Goal: Information Seeking & Learning: Learn about a topic

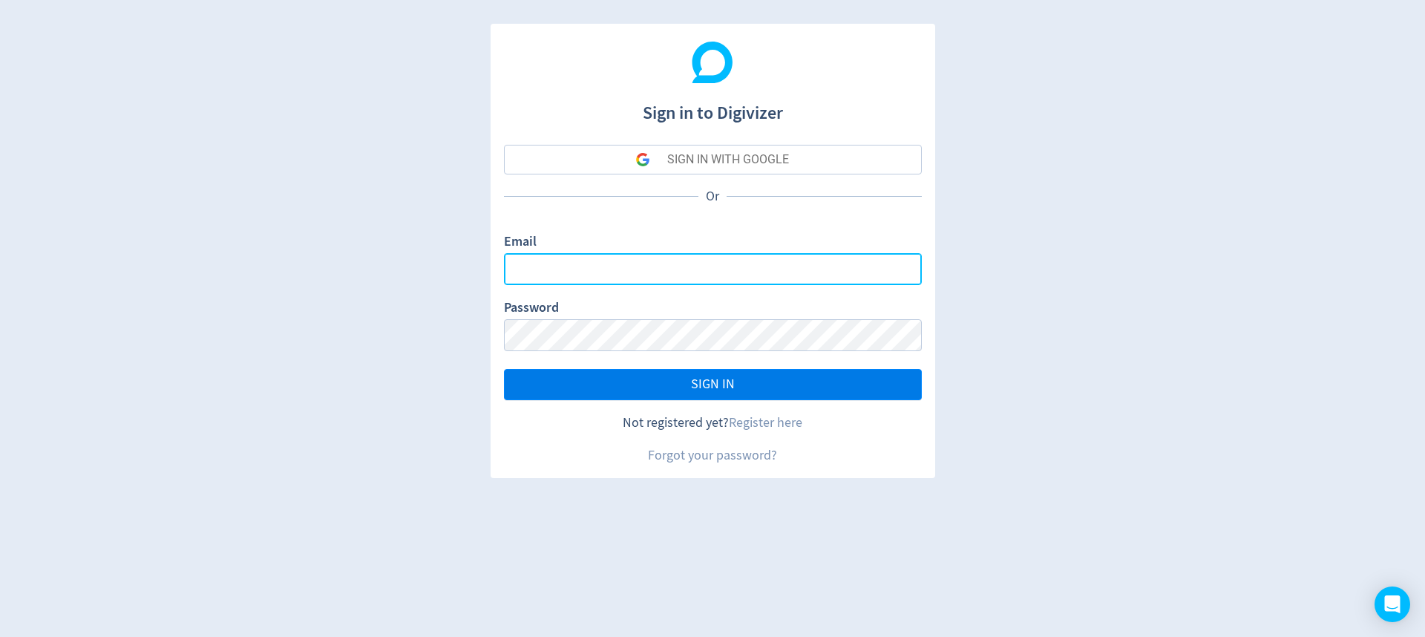
type input "[EMAIL_ADDRESS][DOMAIN_NAME]"
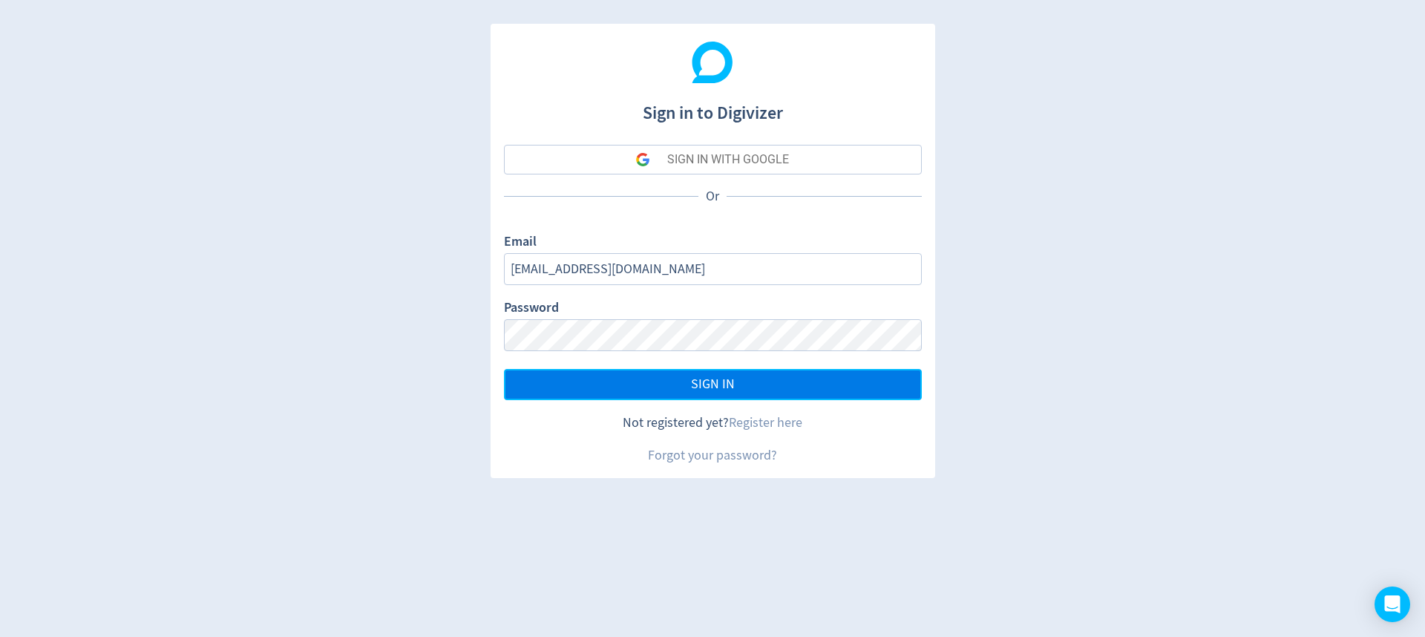
click at [596, 369] on button "SIGN IN" at bounding box center [713, 384] width 418 height 31
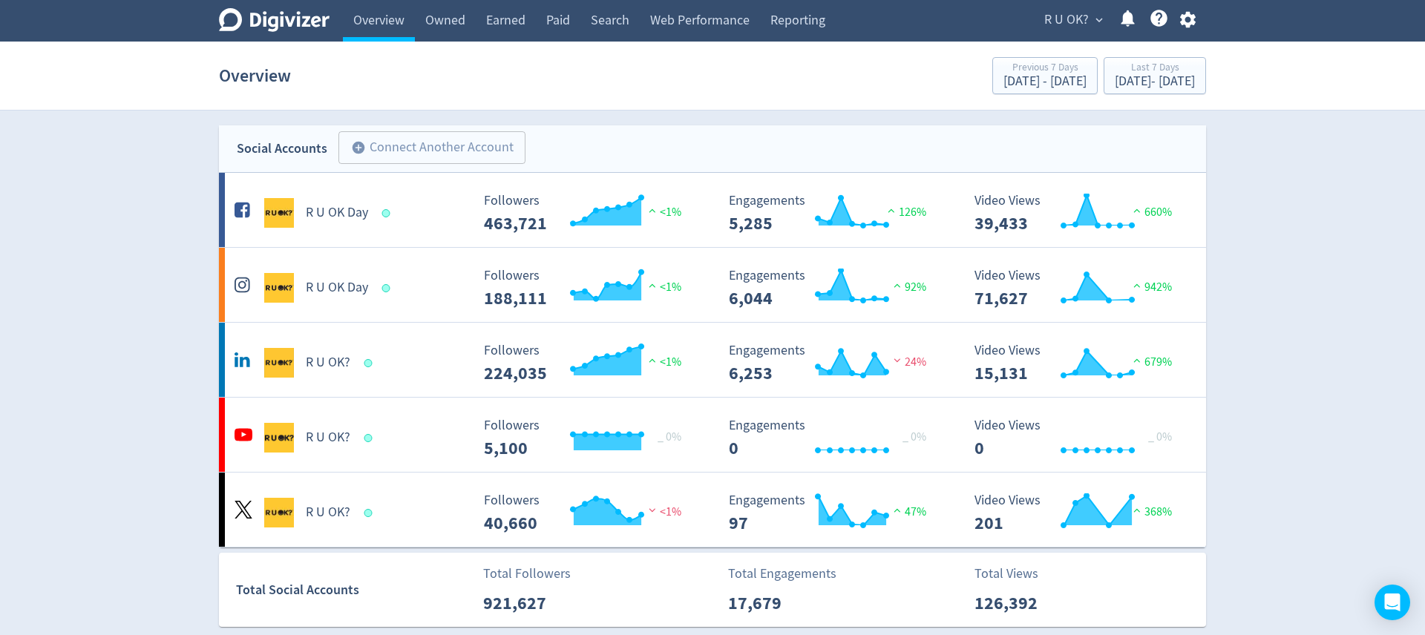
click at [1091, 20] on button "R U OK? expand_more" at bounding box center [1073, 20] width 68 height 24
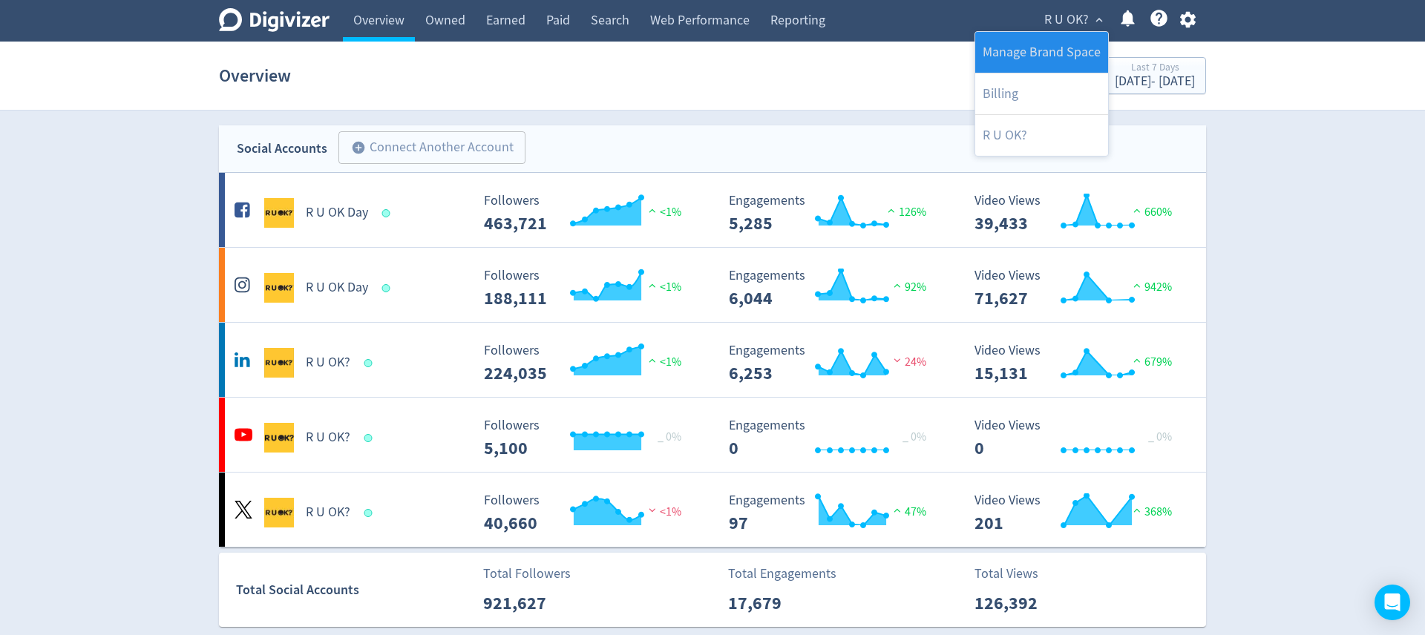
click at [1057, 53] on link "Manage Brand Space" at bounding box center [1041, 52] width 133 height 41
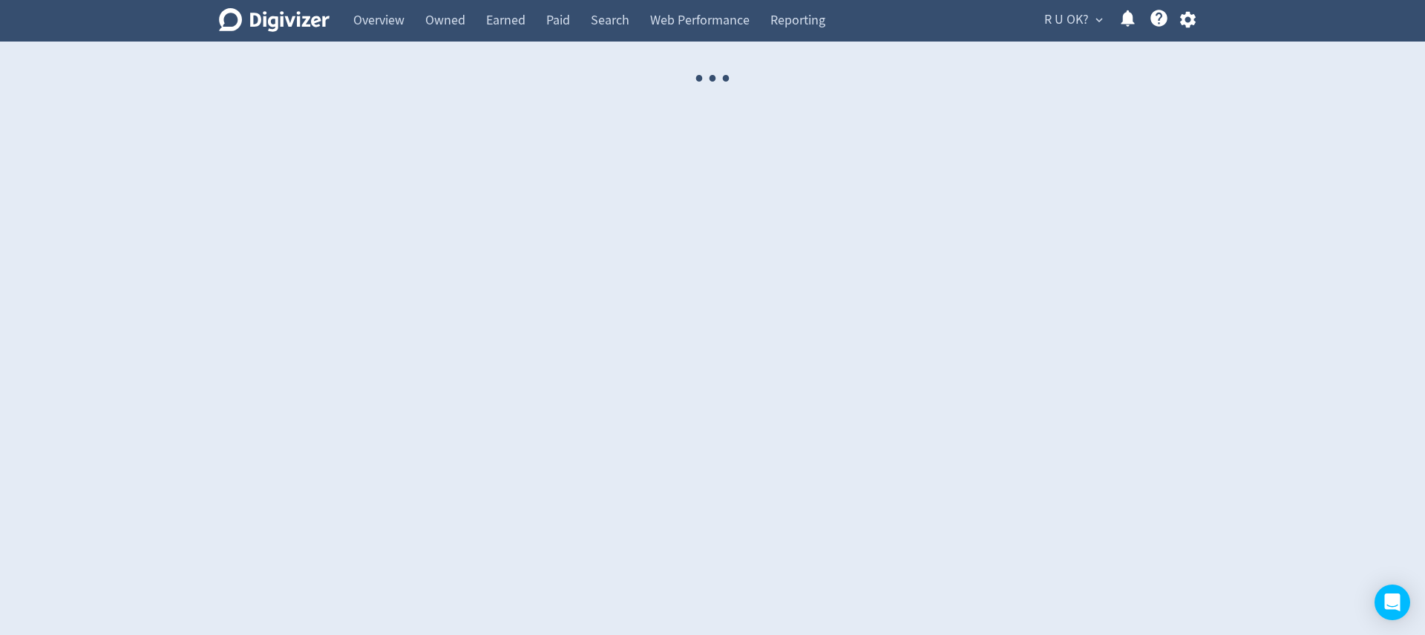
select select "USER"
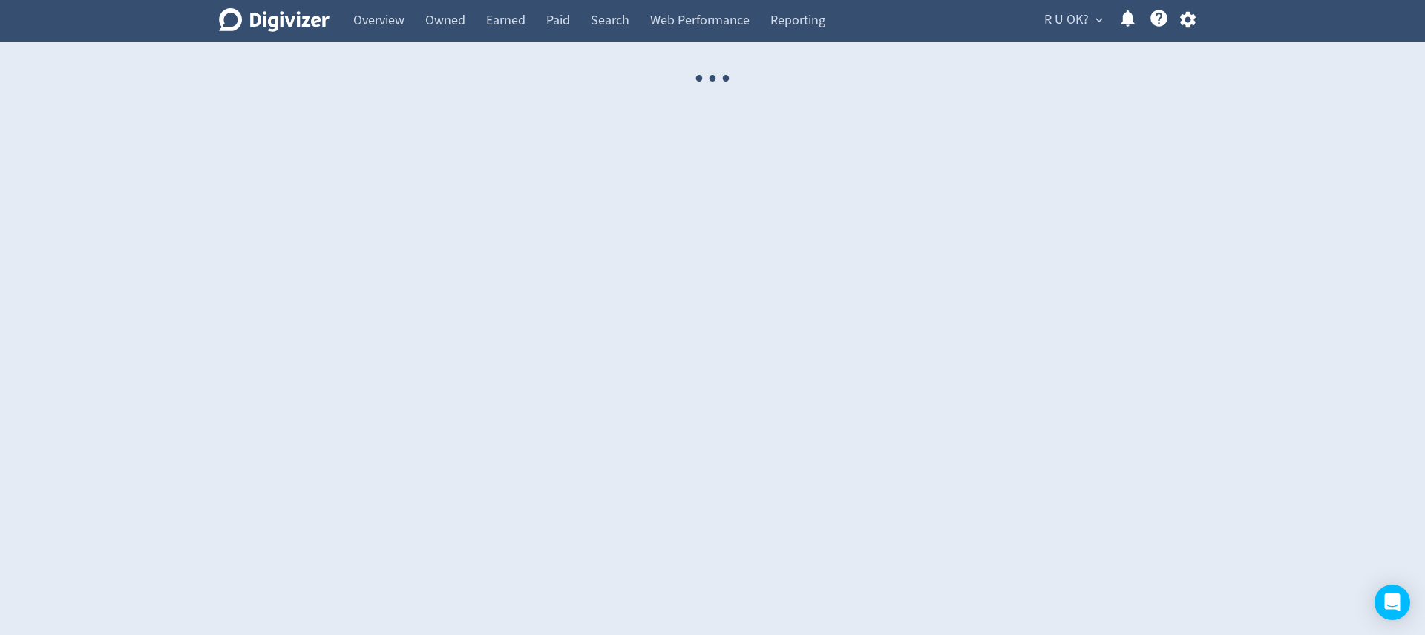
select select "USER"
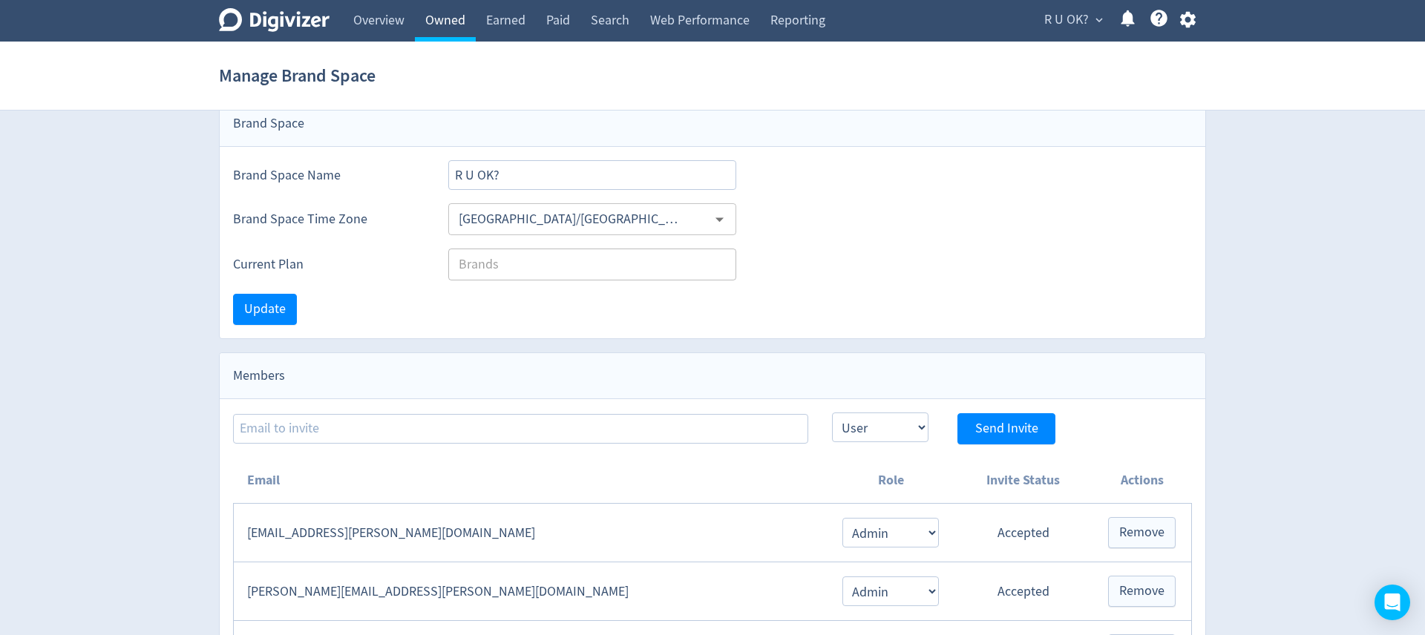
scroll to position [46, 0]
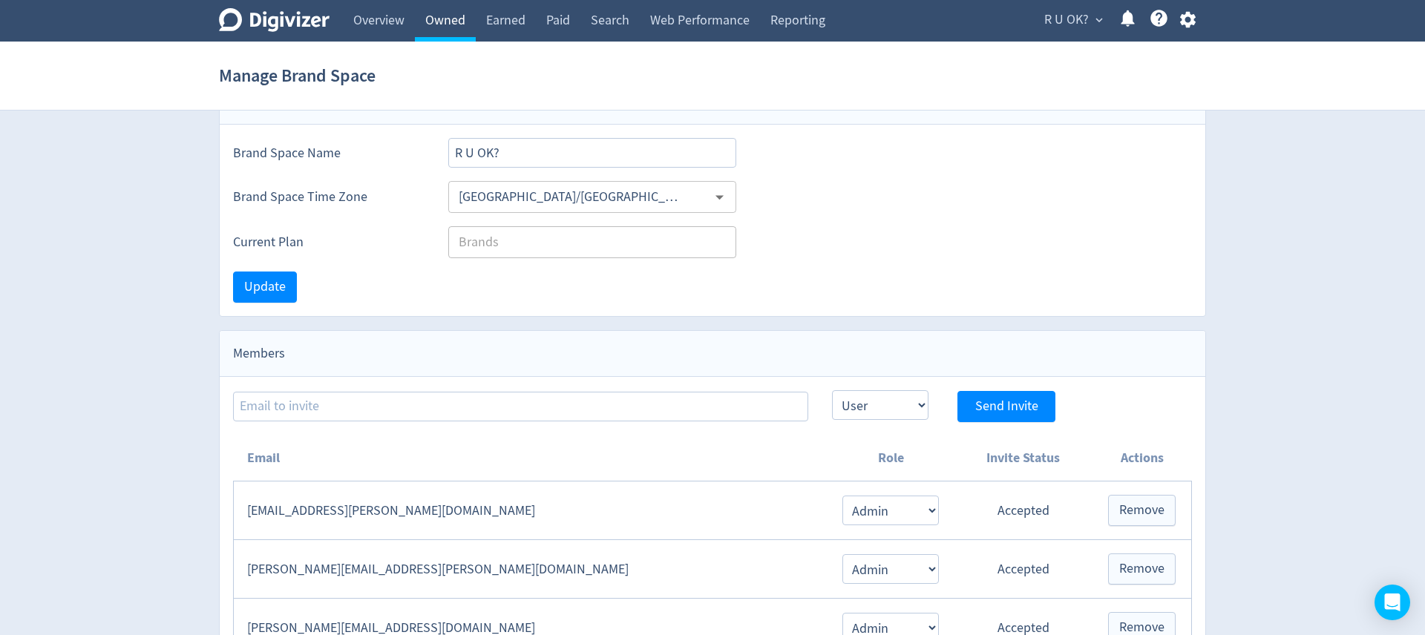
click at [436, 27] on link "Owned" at bounding box center [445, 21] width 61 height 42
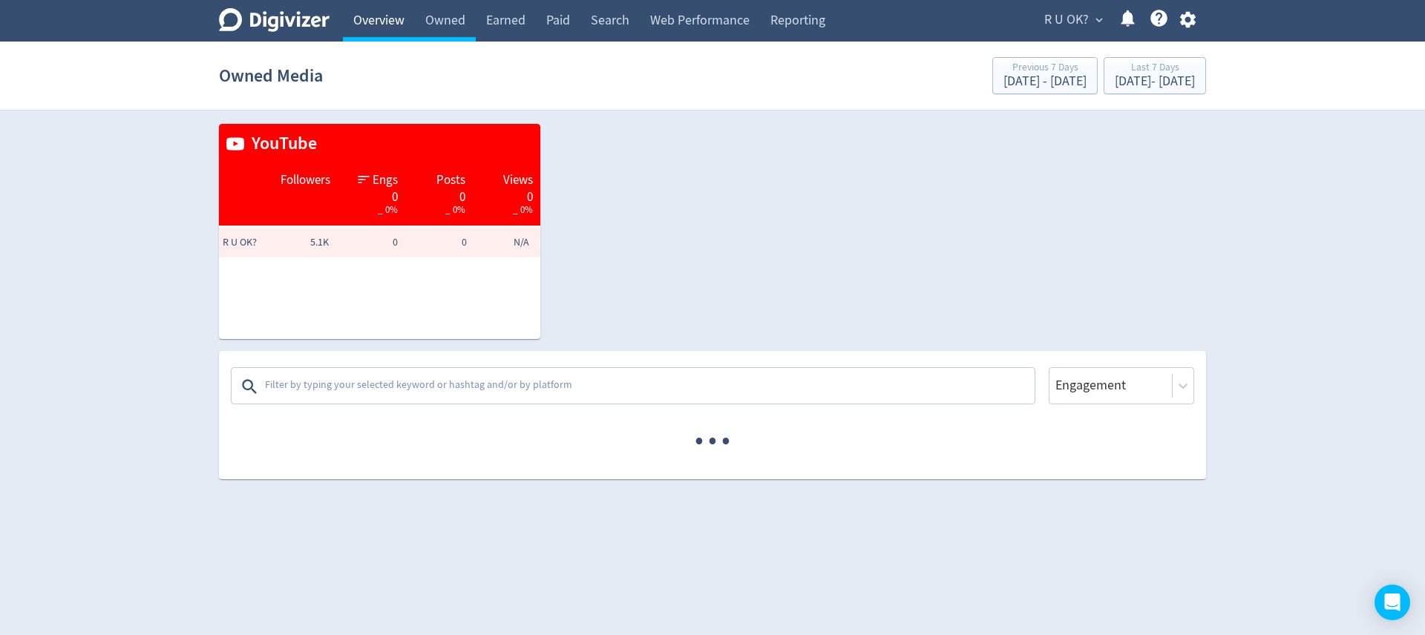
click at [372, 25] on link "Overview" at bounding box center [379, 21] width 72 height 42
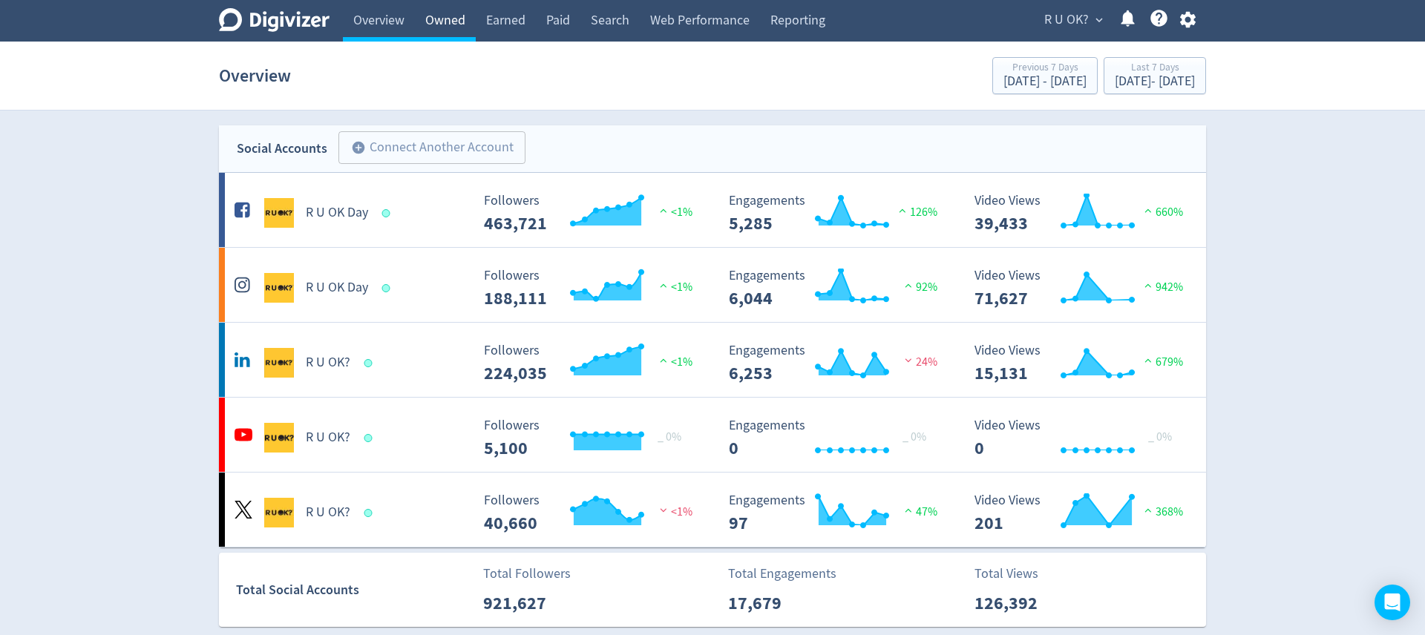
click at [451, 7] on link "Owned" at bounding box center [445, 21] width 61 height 42
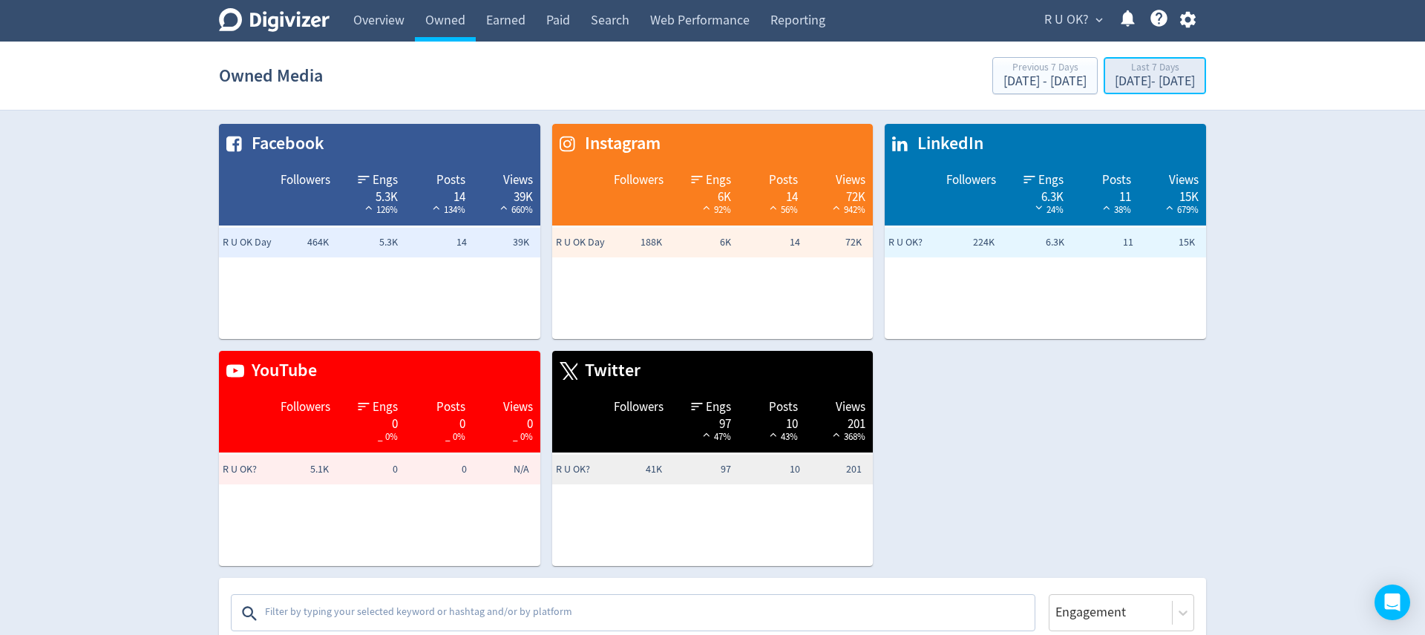
click at [1115, 82] on div "[DATE] - [DATE]" at bounding box center [1155, 81] width 80 height 13
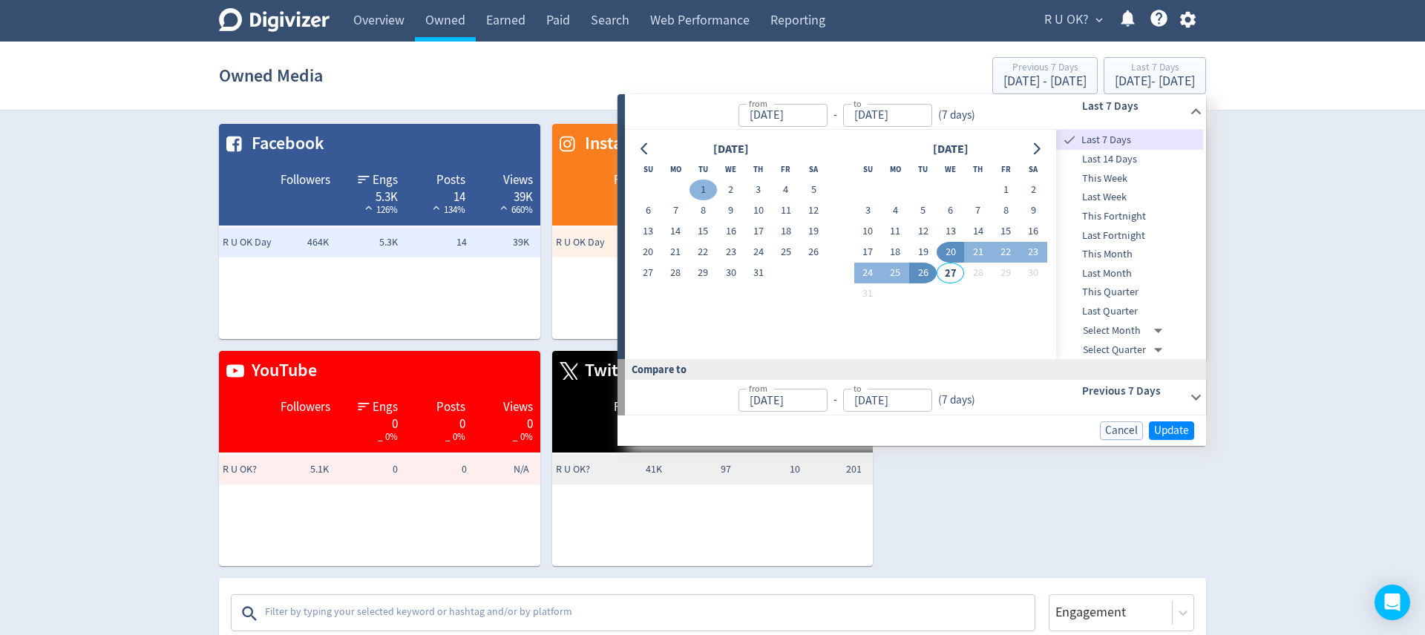
click at [703, 185] on button "1" at bounding box center [702, 190] width 27 height 21
type input "[DATE]"
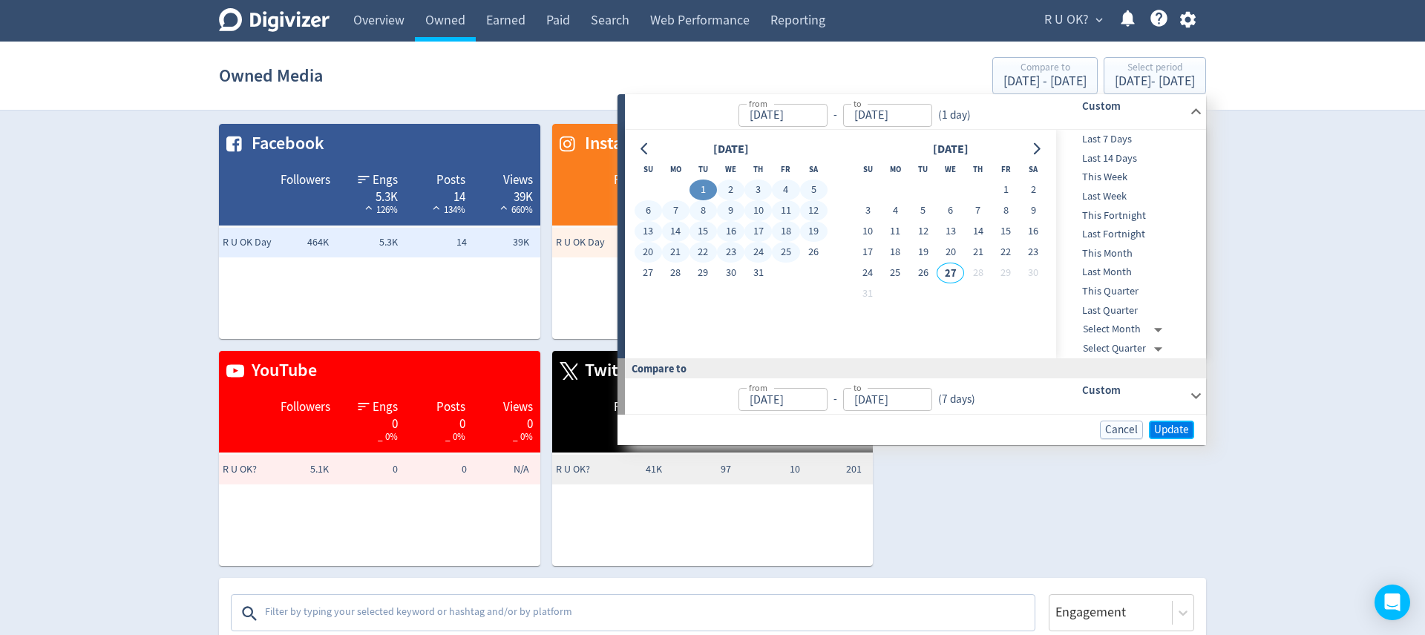
click at [1175, 436] on span "Update" at bounding box center [1171, 429] width 35 height 11
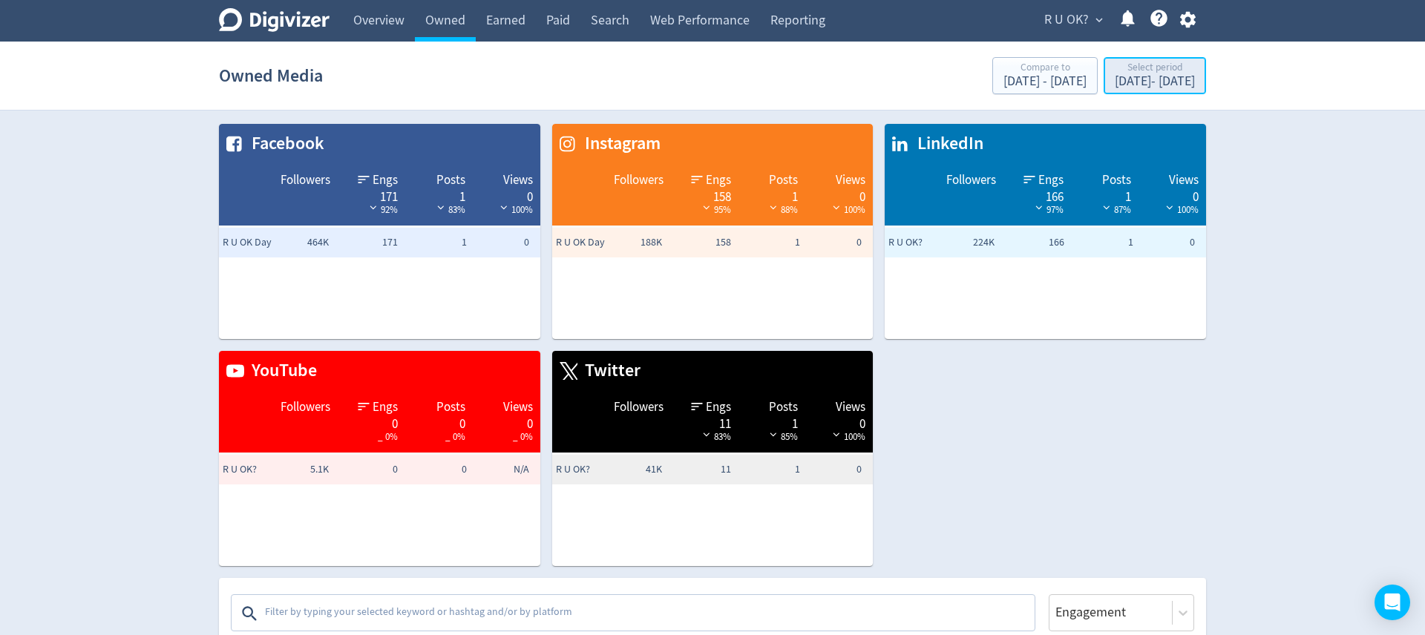
click at [1145, 86] on div "[DATE] - [DATE]" at bounding box center [1155, 81] width 80 height 13
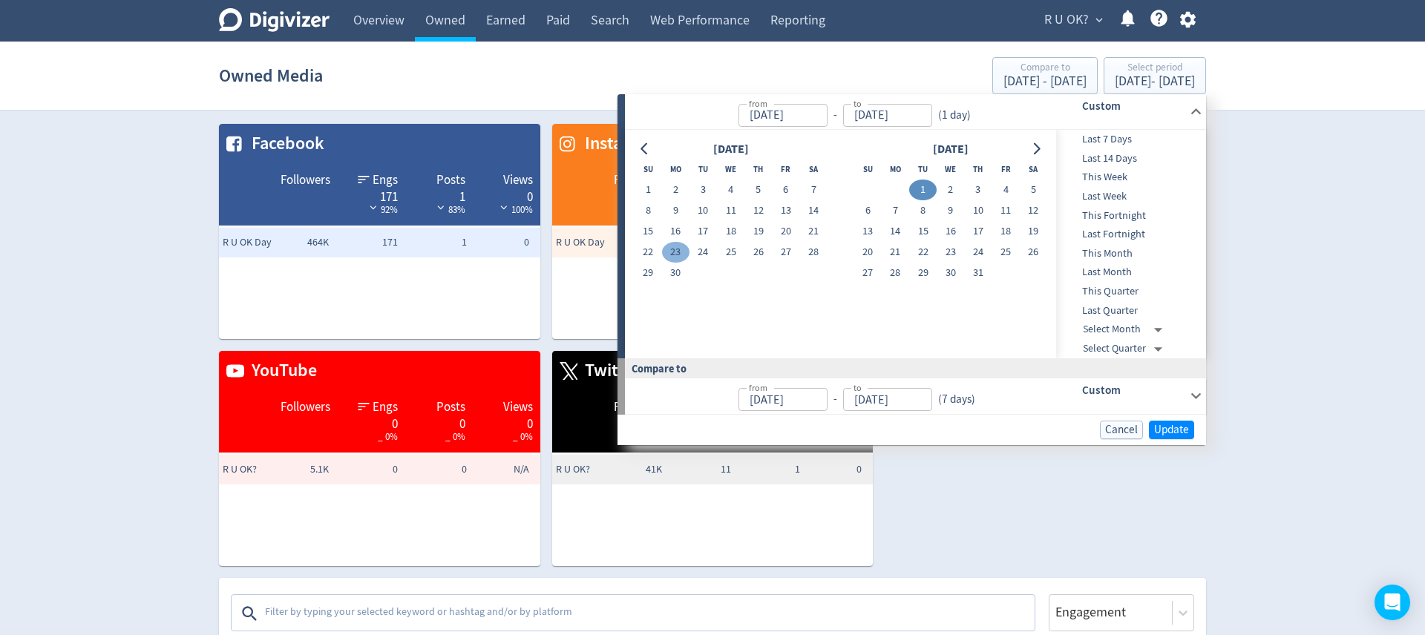
drag, startPoint x: 651, startPoint y: 188, endPoint x: 686, endPoint y: 252, distance: 73.1
click at [652, 188] on button "1" at bounding box center [647, 190] width 27 height 21
type input "[DATE]"
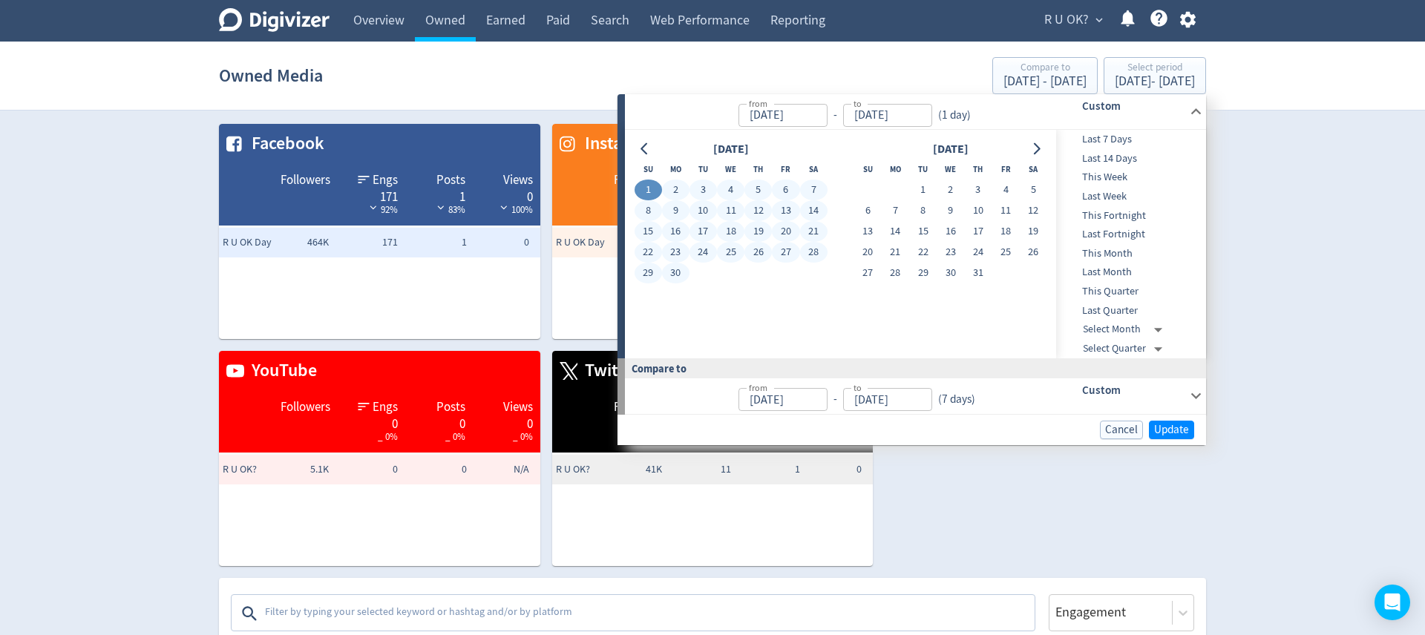
drag, startPoint x: 679, startPoint y: 270, endPoint x: 724, endPoint y: 286, distance: 47.2
click at [678, 270] on button "30" at bounding box center [675, 273] width 27 height 21
type input "[DATE]"
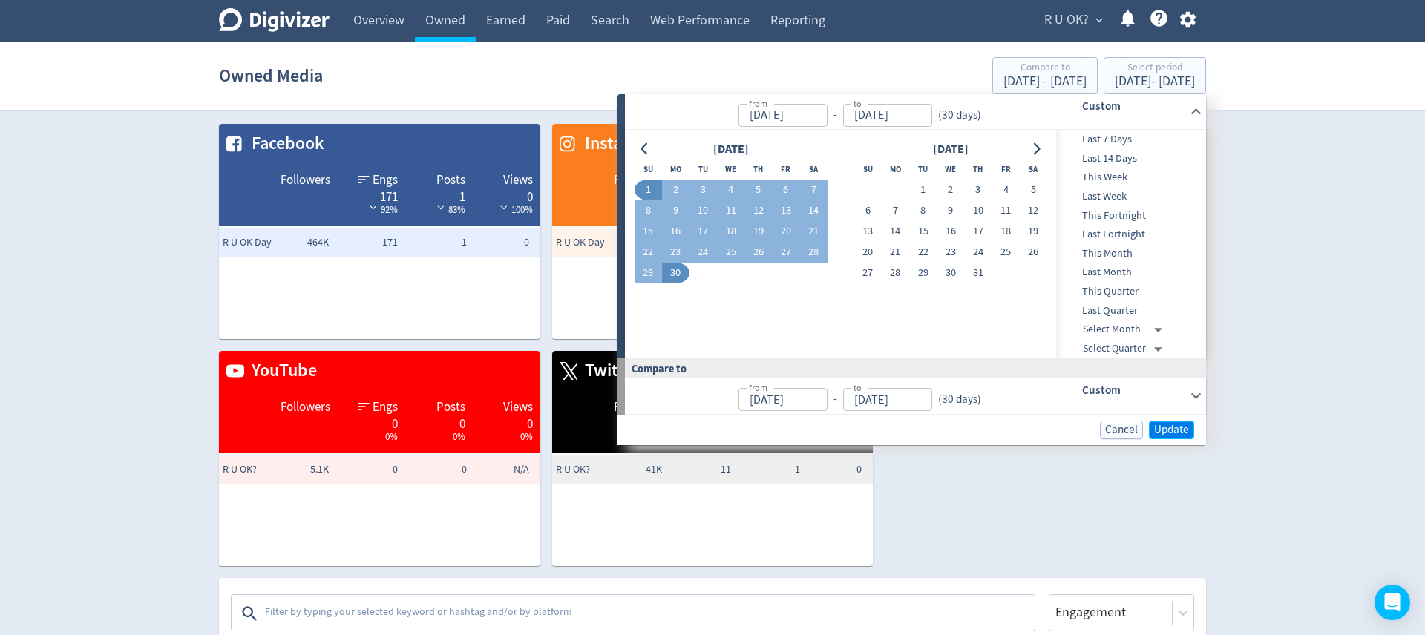
click at [1178, 437] on button "Update" at bounding box center [1171, 430] width 45 height 19
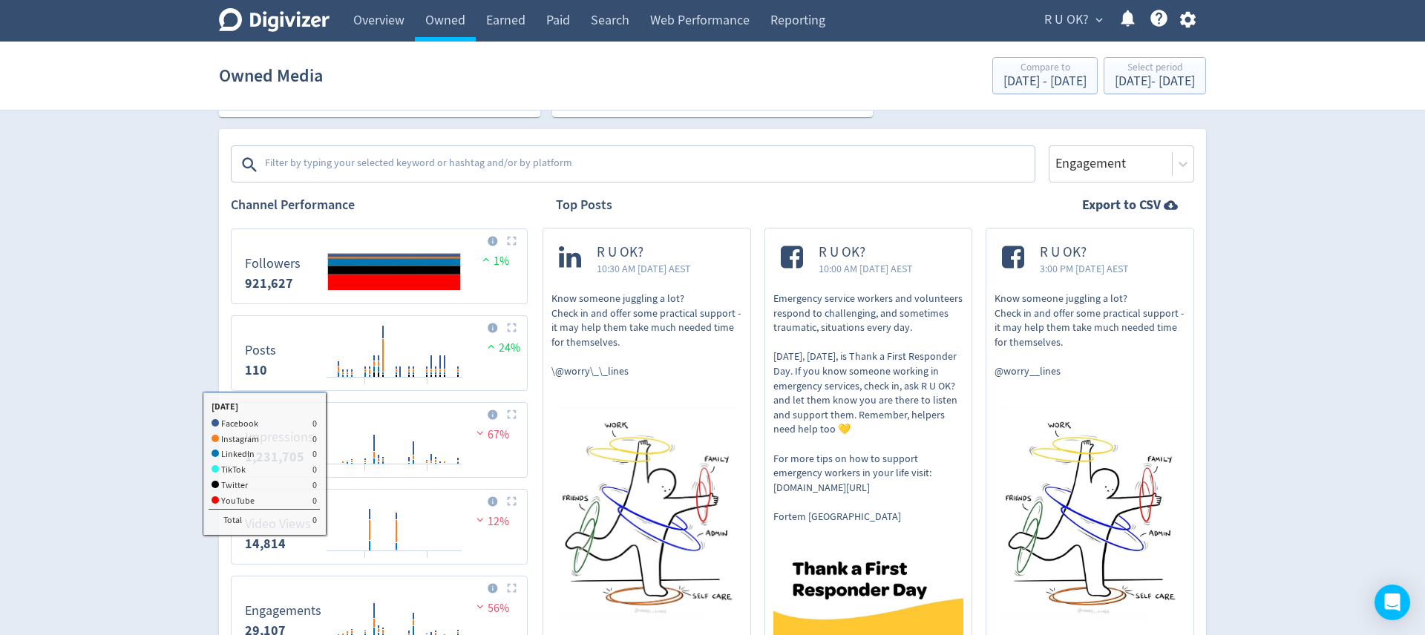
scroll to position [433, 0]
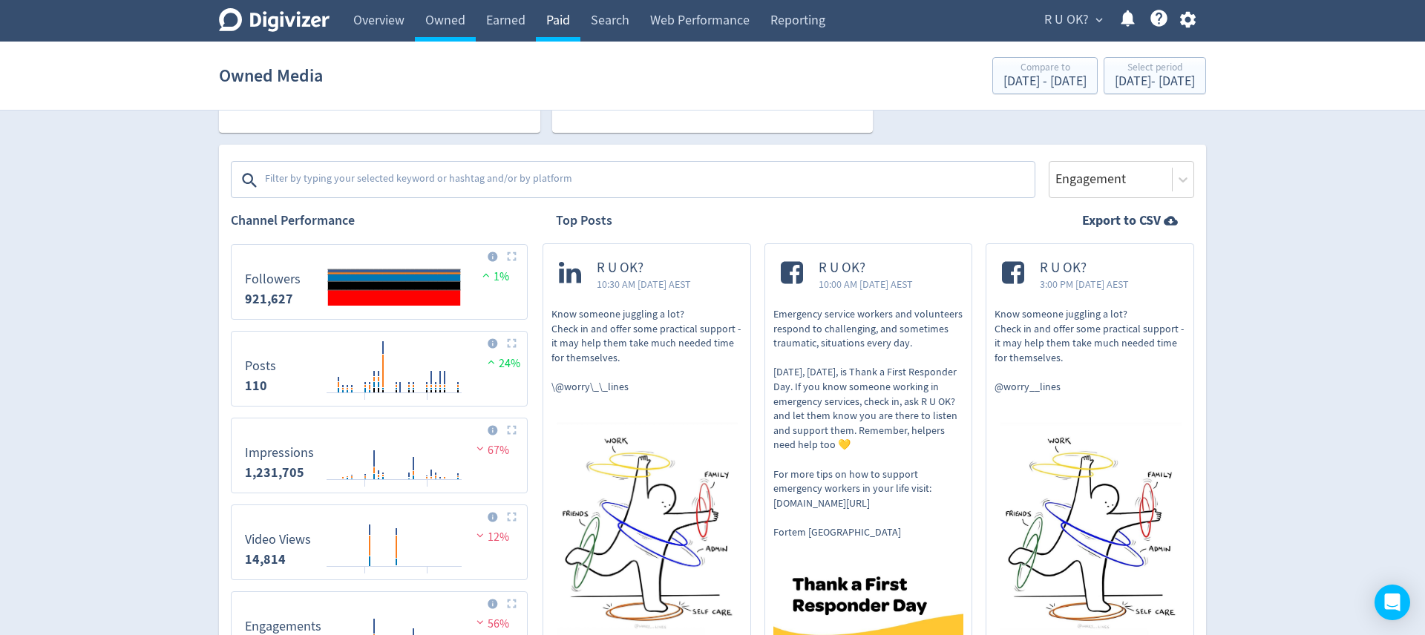
click at [557, 27] on link "Paid" at bounding box center [558, 21] width 45 height 42
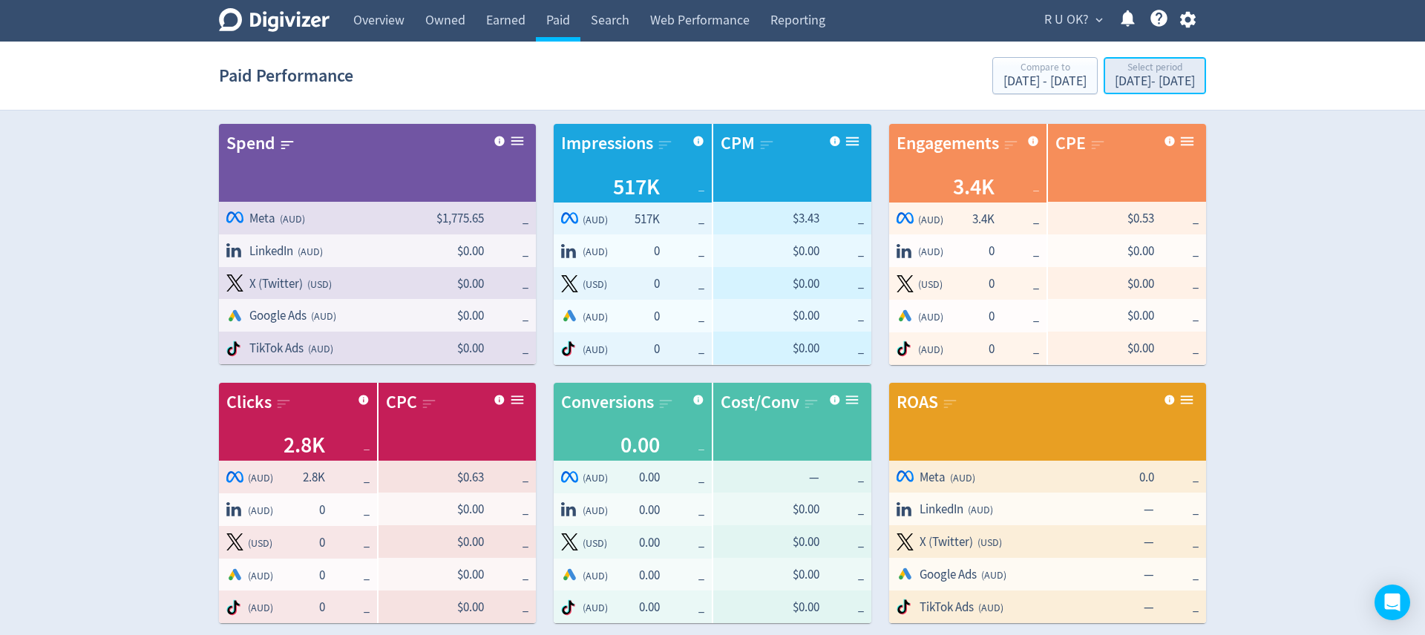
click at [1134, 85] on div "[DATE] - [DATE]" at bounding box center [1155, 81] width 80 height 13
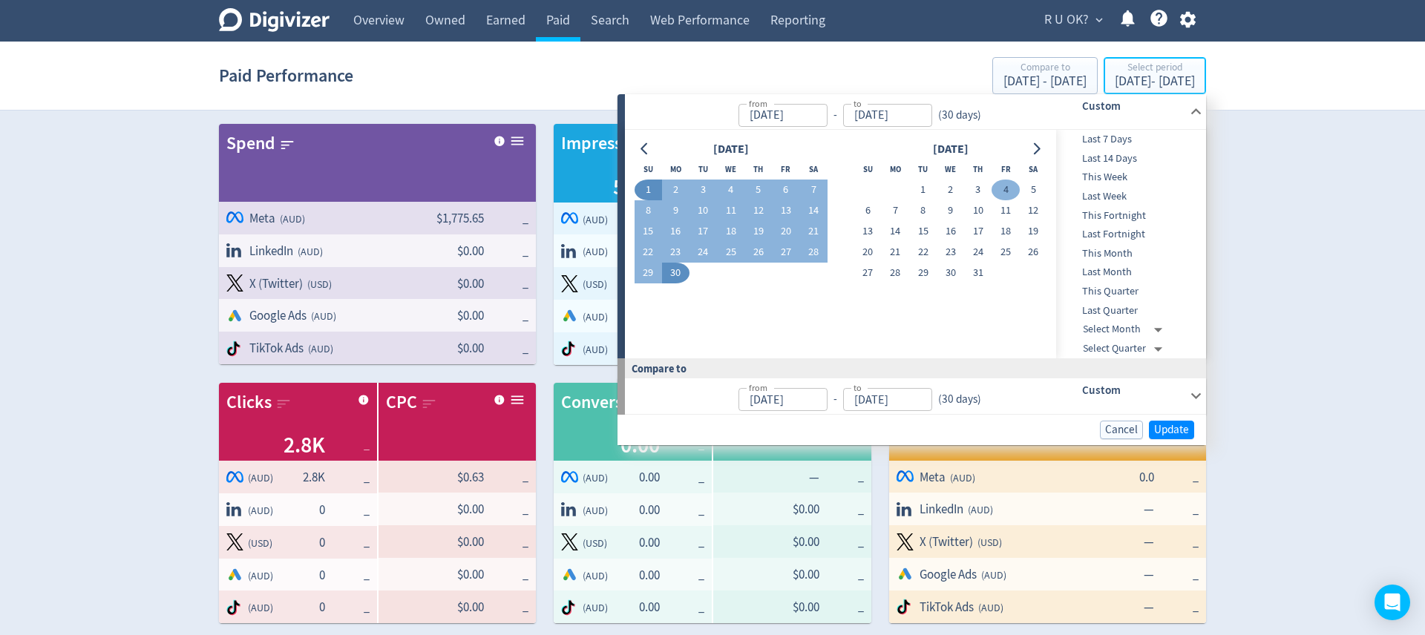
type input "[DATE]"
click at [652, 149] on button "Go to previous month" at bounding box center [645, 149] width 22 height 21
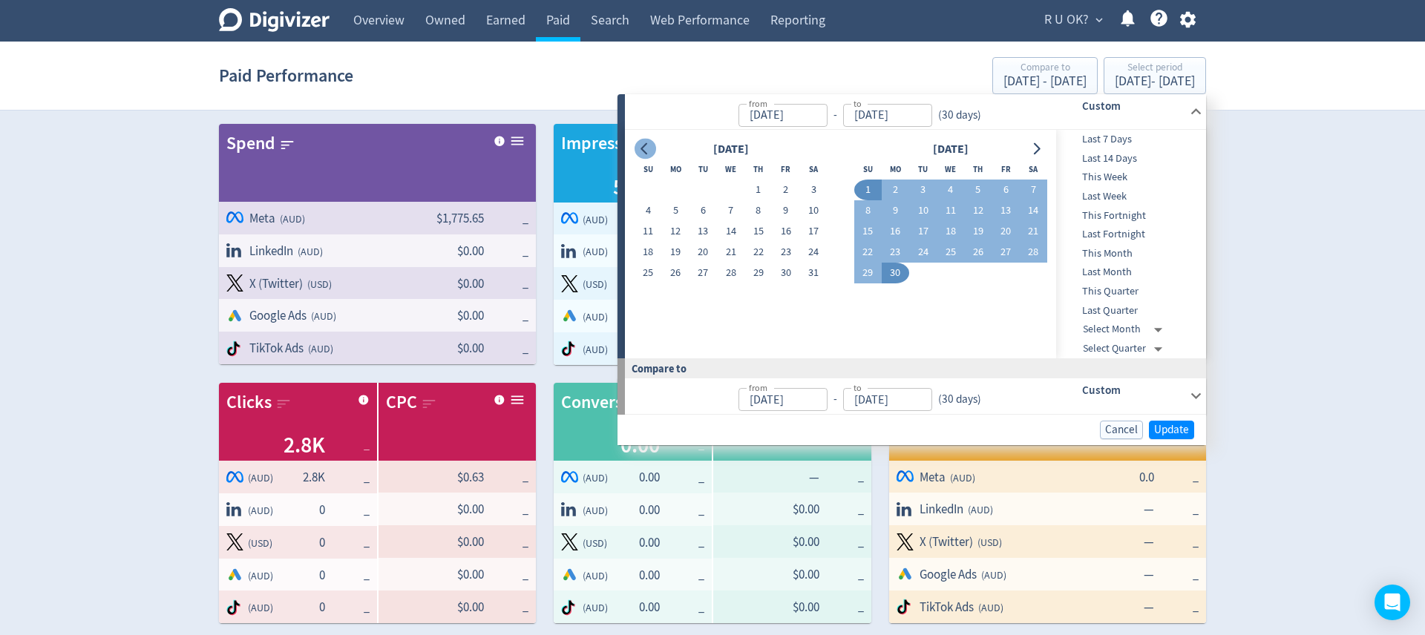
click at [652, 149] on button "Go to previous month" at bounding box center [645, 149] width 22 height 21
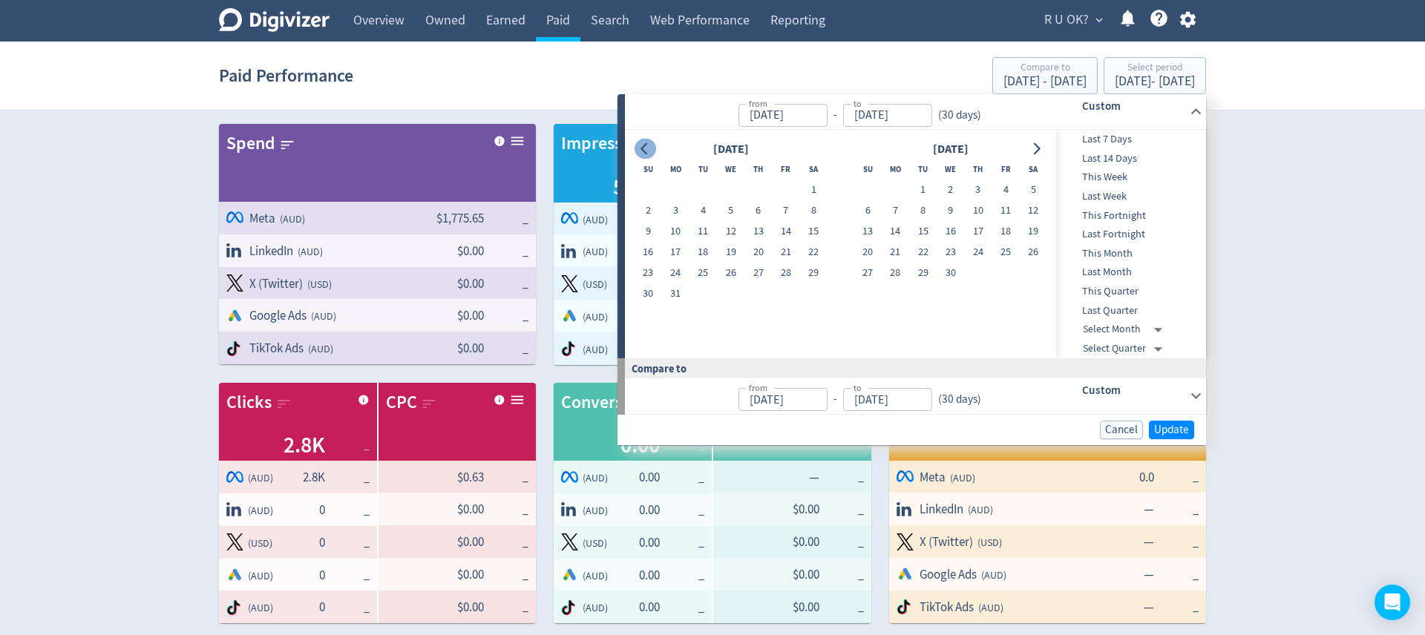
click at [652, 149] on button "Go to previous month" at bounding box center [645, 149] width 22 height 21
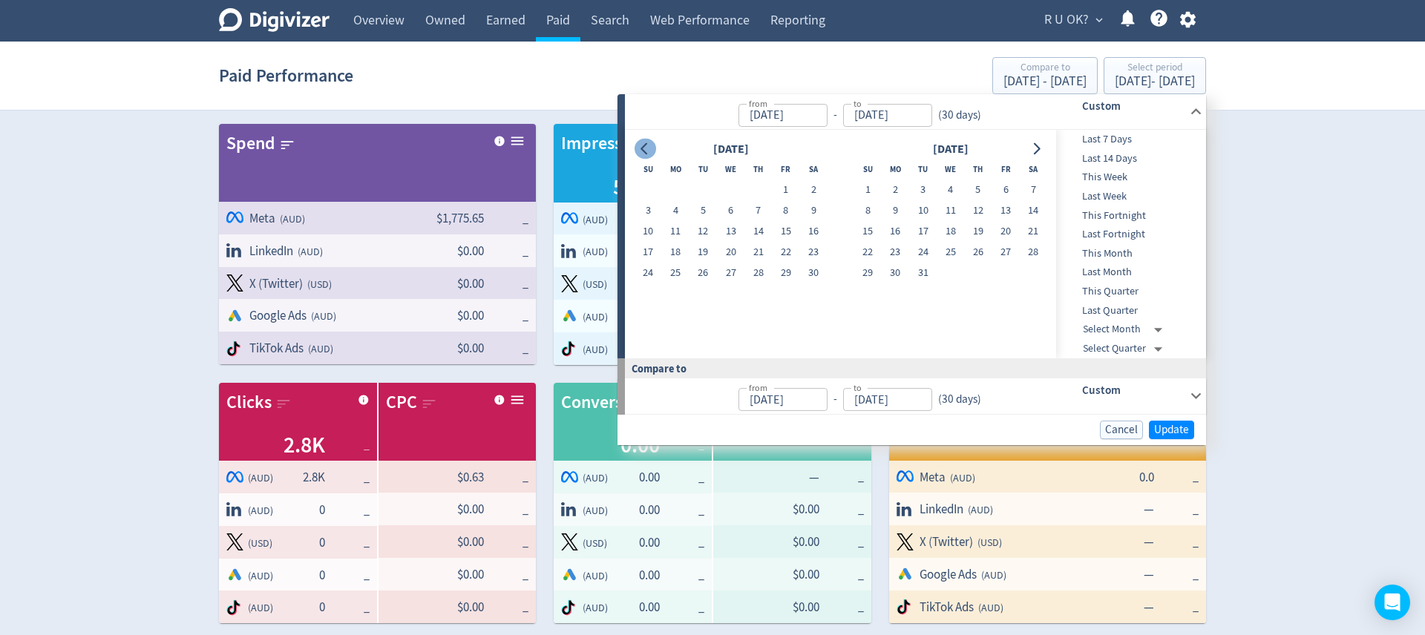
click at [652, 149] on button "Go to previous month" at bounding box center [645, 149] width 22 height 21
click at [754, 188] on button "1" at bounding box center [757, 190] width 27 height 21
type input "[DATE]"
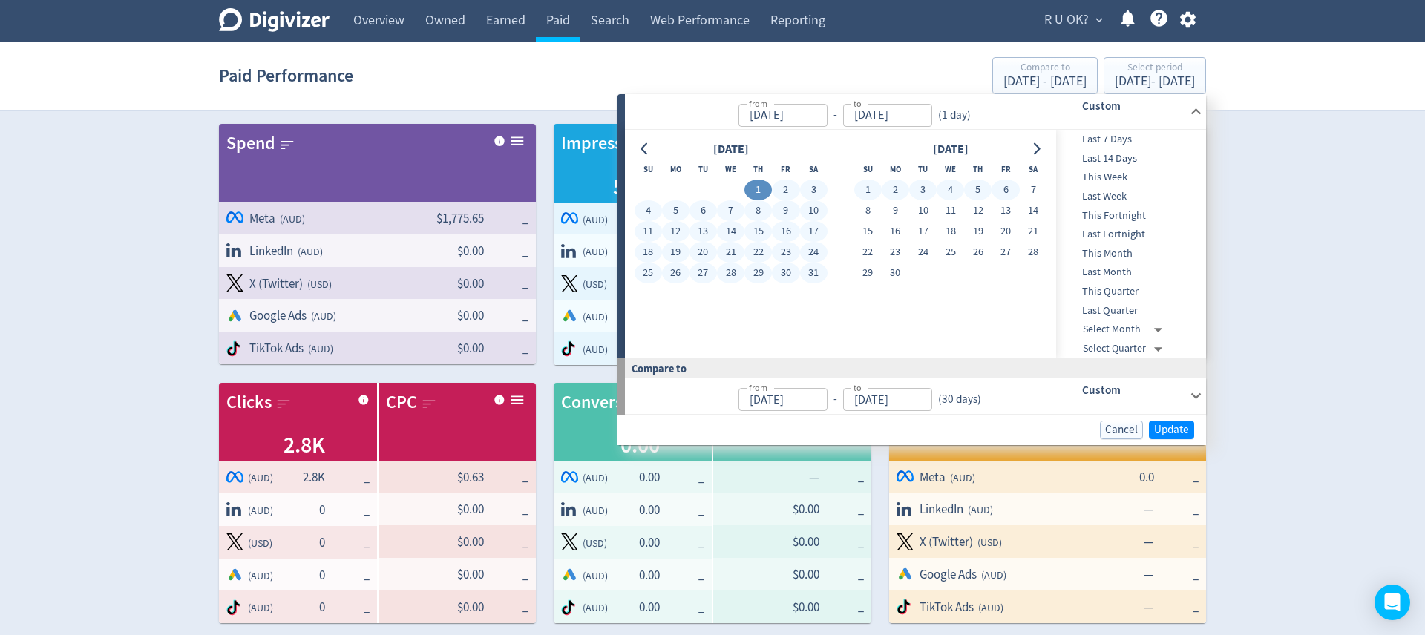
click at [1034, 159] on div at bounding box center [1037, 150] width 22 height 22
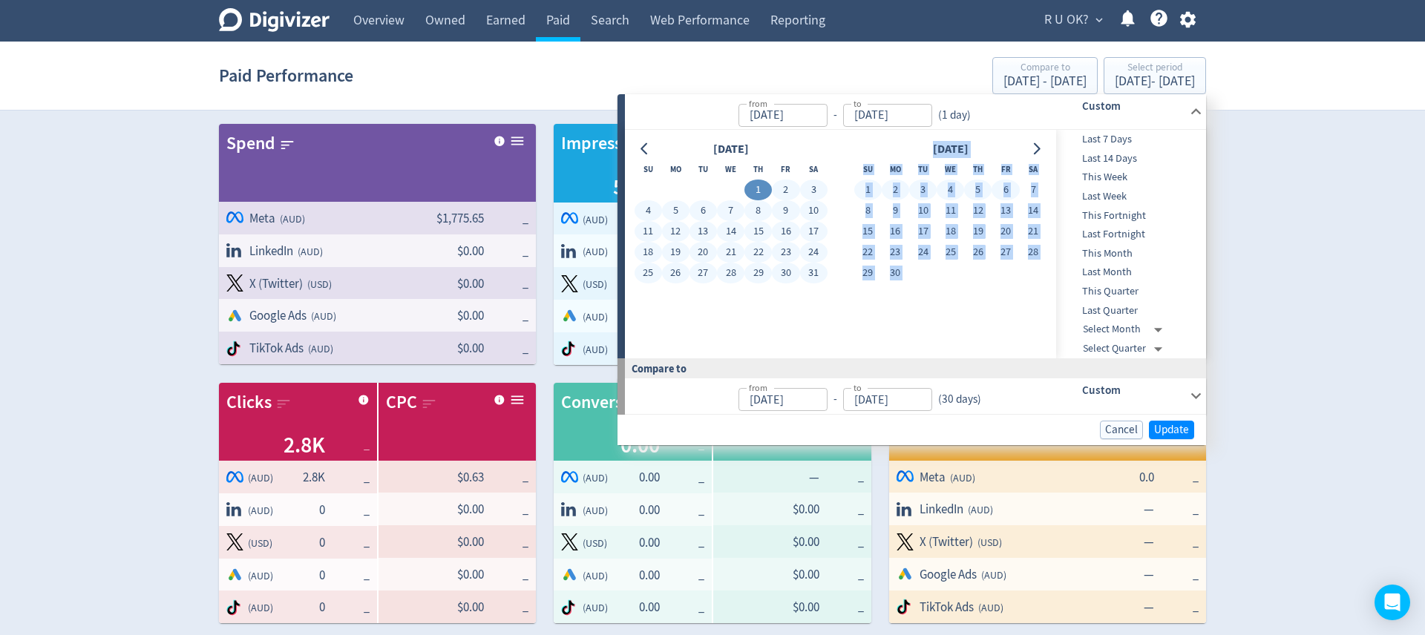
drag, startPoint x: 1034, startPoint y: 159, endPoint x: 1046, endPoint y: 154, distance: 13.6
click at [1043, 155] on div at bounding box center [1037, 150] width 22 height 22
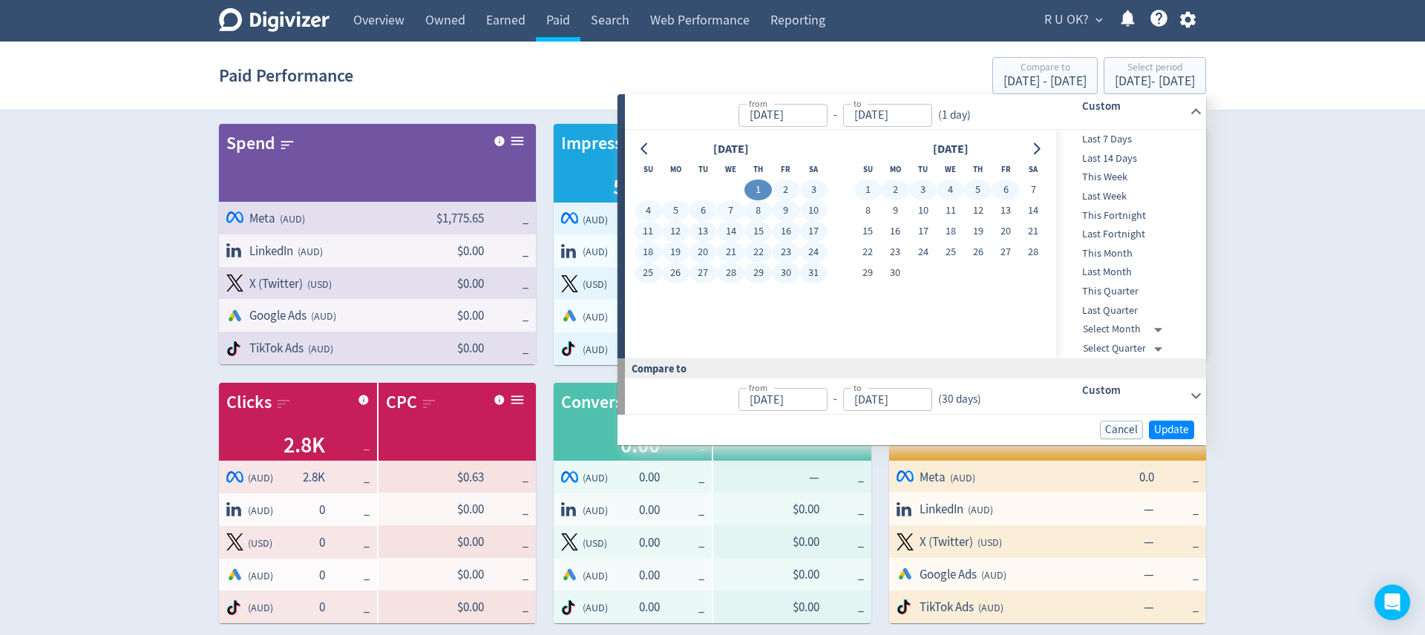
click at [1046, 154] on div at bounding box center [1037, 150] width 22 height 22
click at [1033, 147] on icon "Go to next month" at bounding box center [1036, 149] width 12 height 12
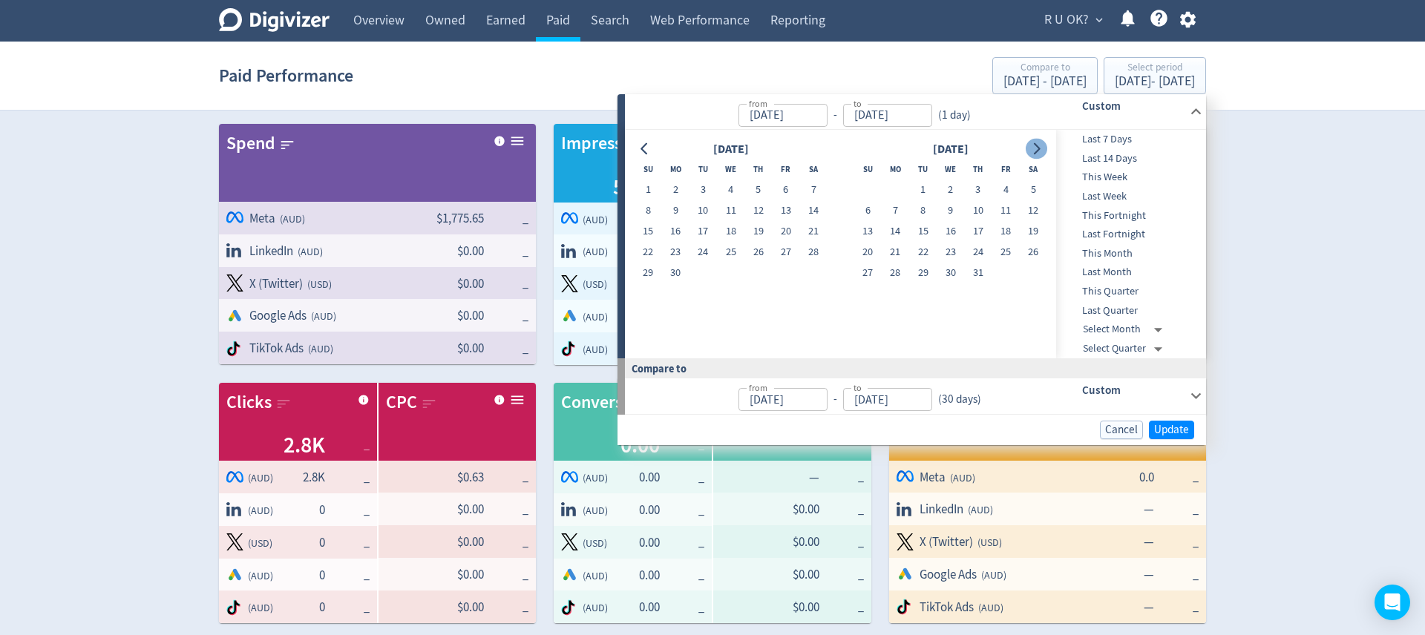
click at [1033, 147] on icon "Go to next month" at bounding box center [1036, 149] width 12 height 12
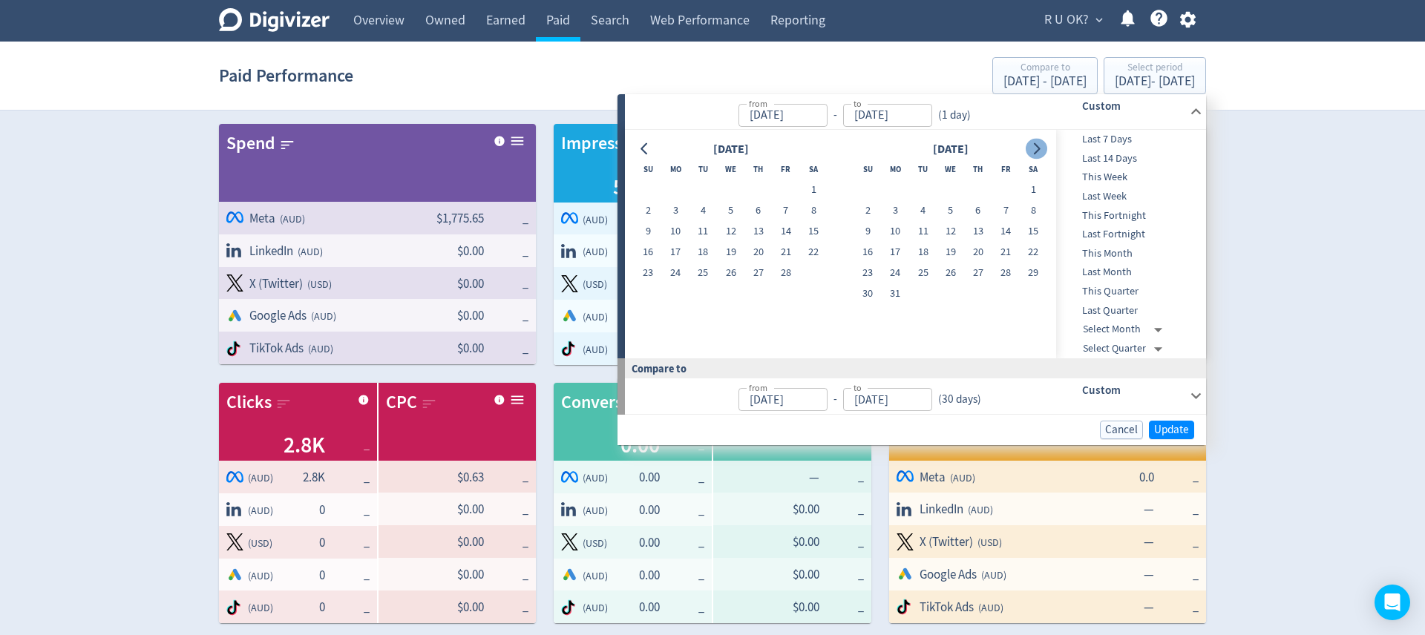
click at [1033, 147] on icon "Go to next month" at bounding box center [1036, 149] width 12 height 12
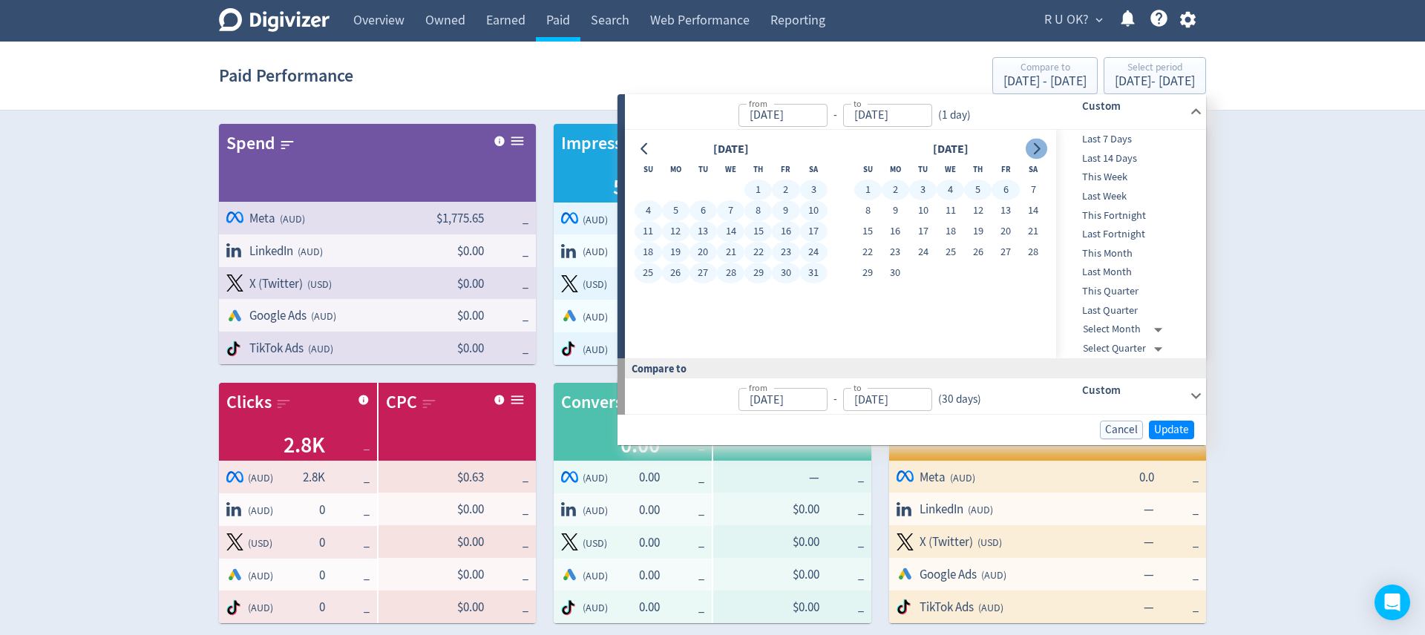
click at [1034, 157] on button "Go to next month" at bounding box center [1037, 149] width 22 height 21
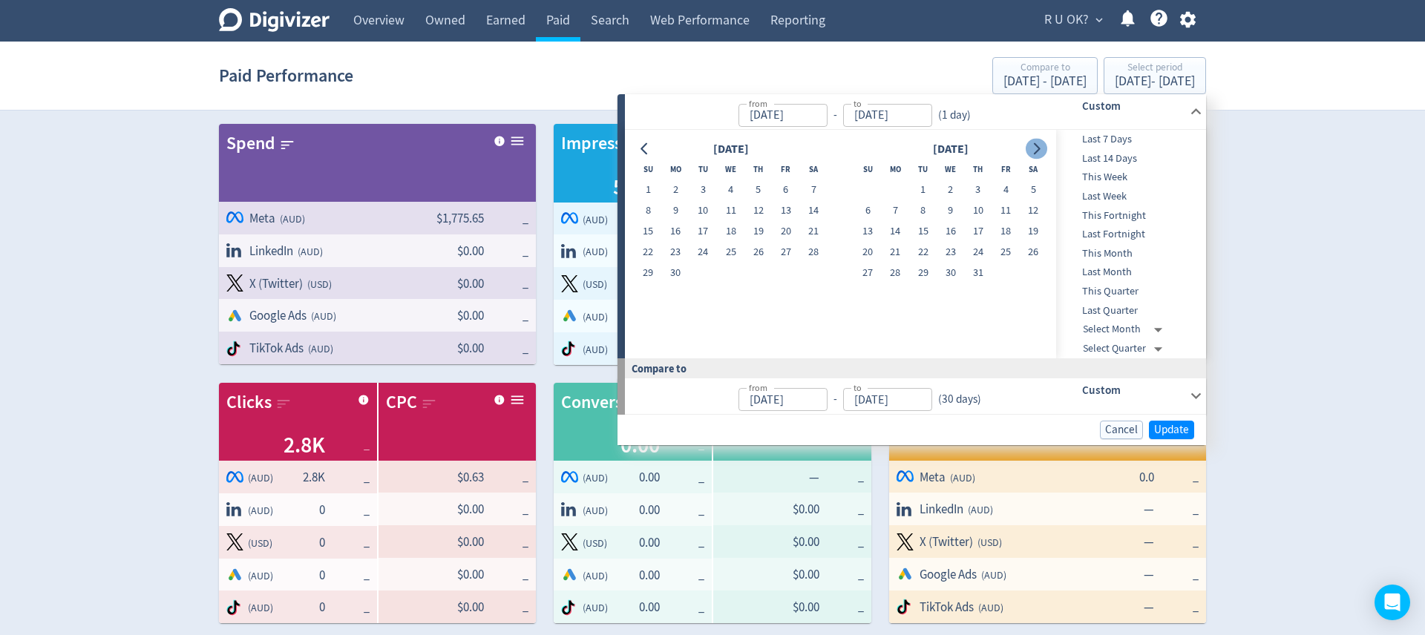
click at [1034, 157] on button "Go to next month" at bounding box center [1037, 149] width 22 height 21
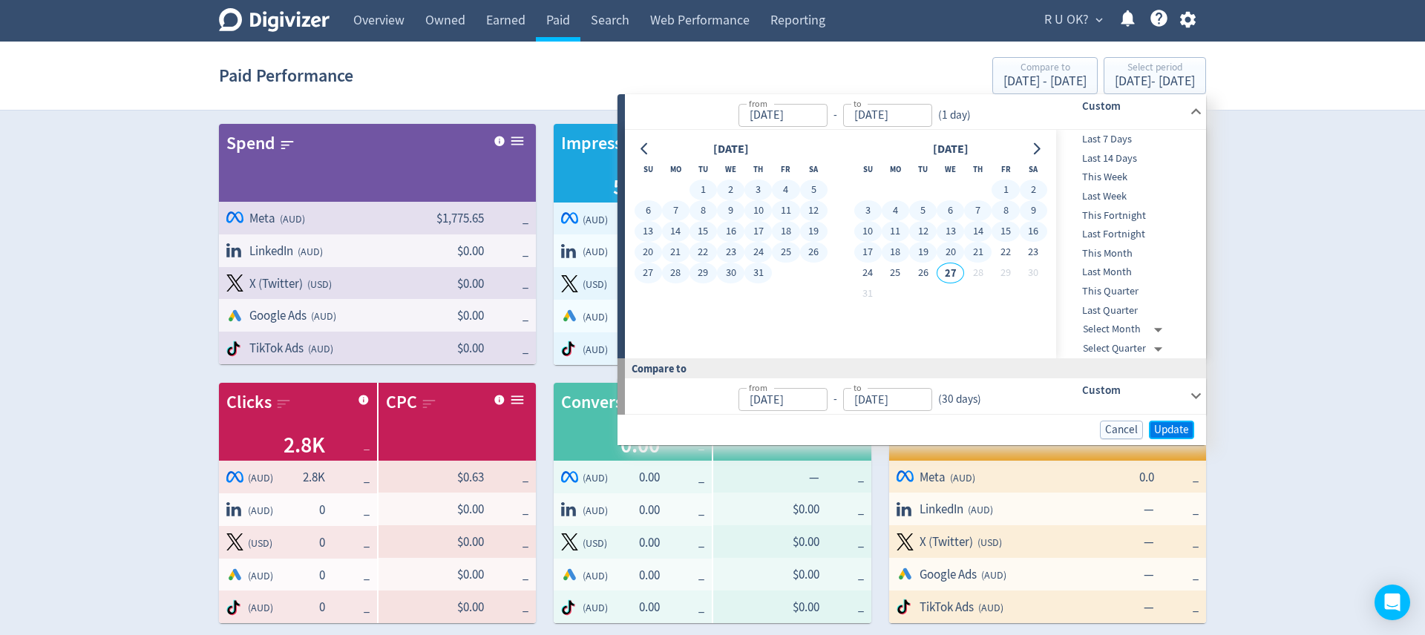
click at [1173, 427] on span "Update" at bounding box center [1171, 429] width 35 height 11
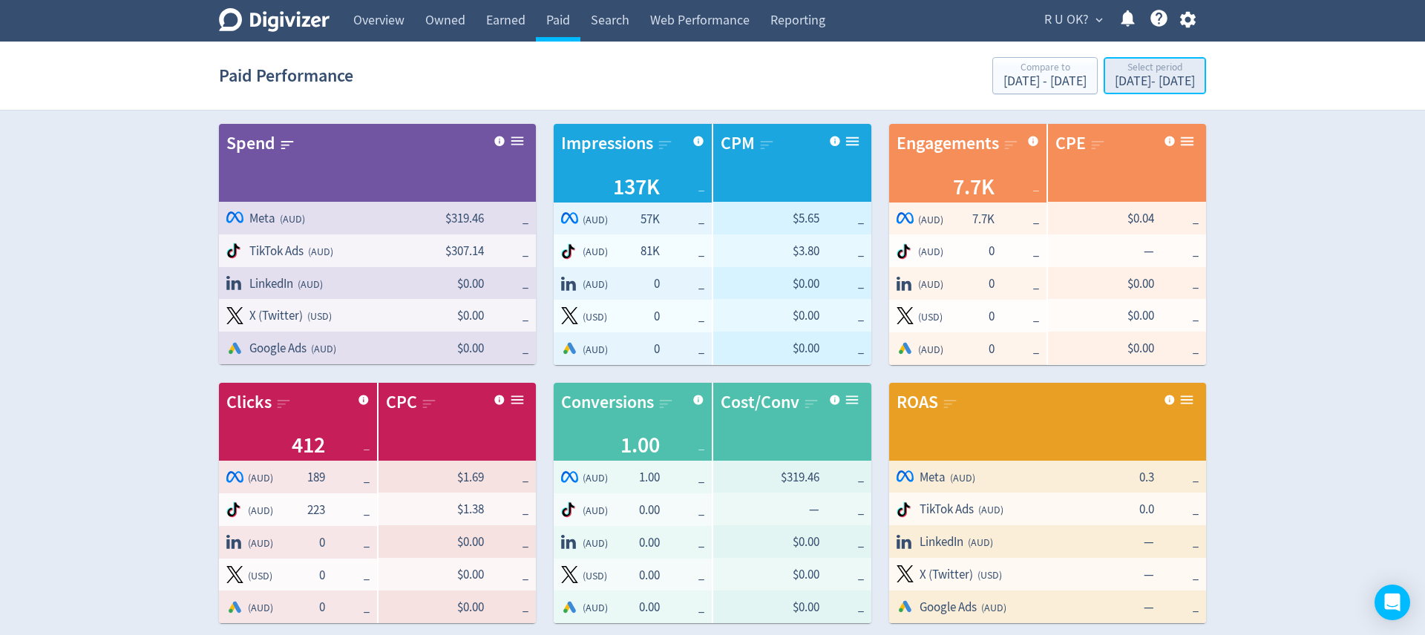
click at [1121, 84] on div "[DATE] - [DATE]" at bounding box center [1155, 81] width 80 height 13
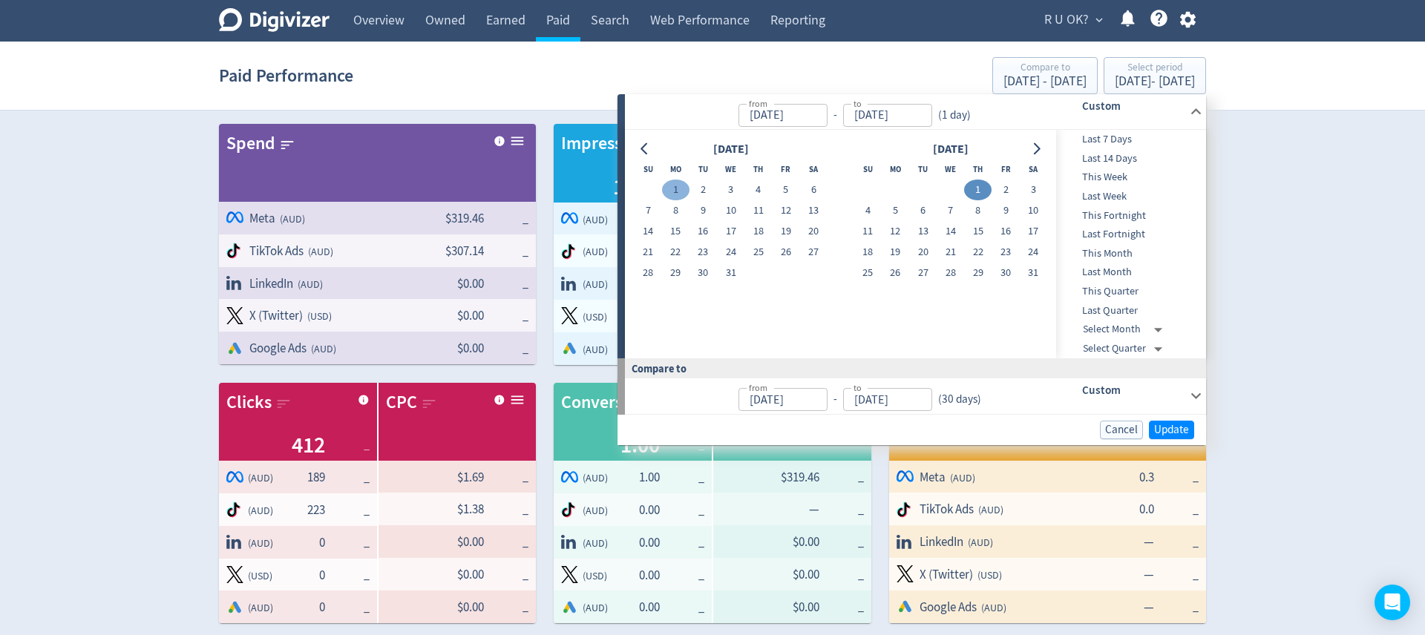
click at [670, 187] on button "1" at bounding box center [675, 190] width 27 height 21
type input "[DATE]"
click at [1118, 81] on div "[DATE] - [DATE]" at bounding box center [1155, 81] width 80 height 13
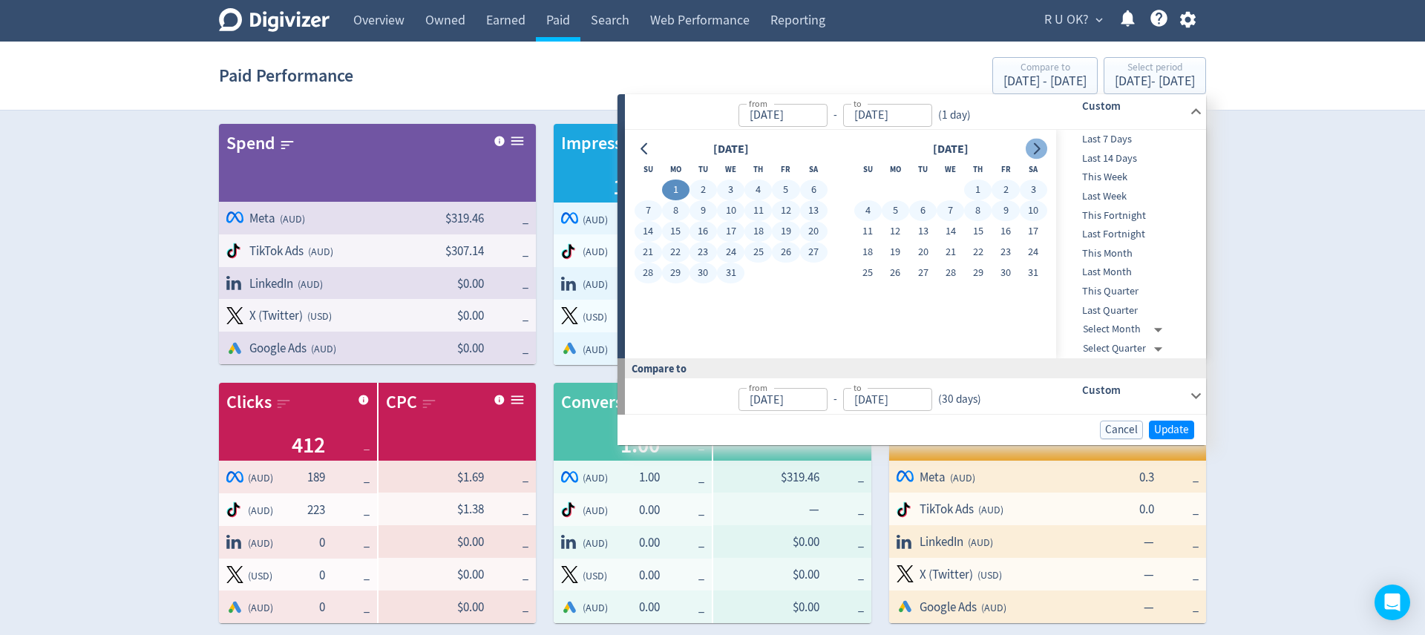
click at [1041, 151] on icon "Go to next month" at bounding box center [1036, 149] width 12 height 12
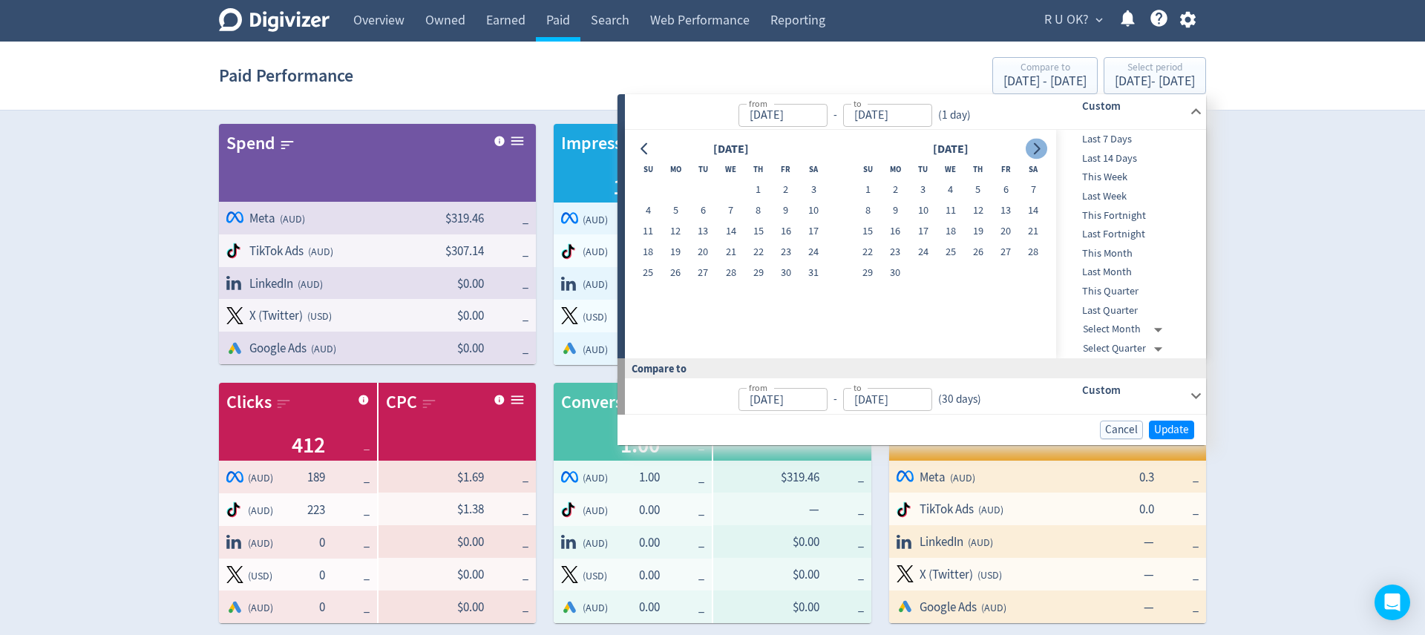
click at [1041, 151] on icon "Go to next month" at bounding box center [1036, 149] width 12 height 12
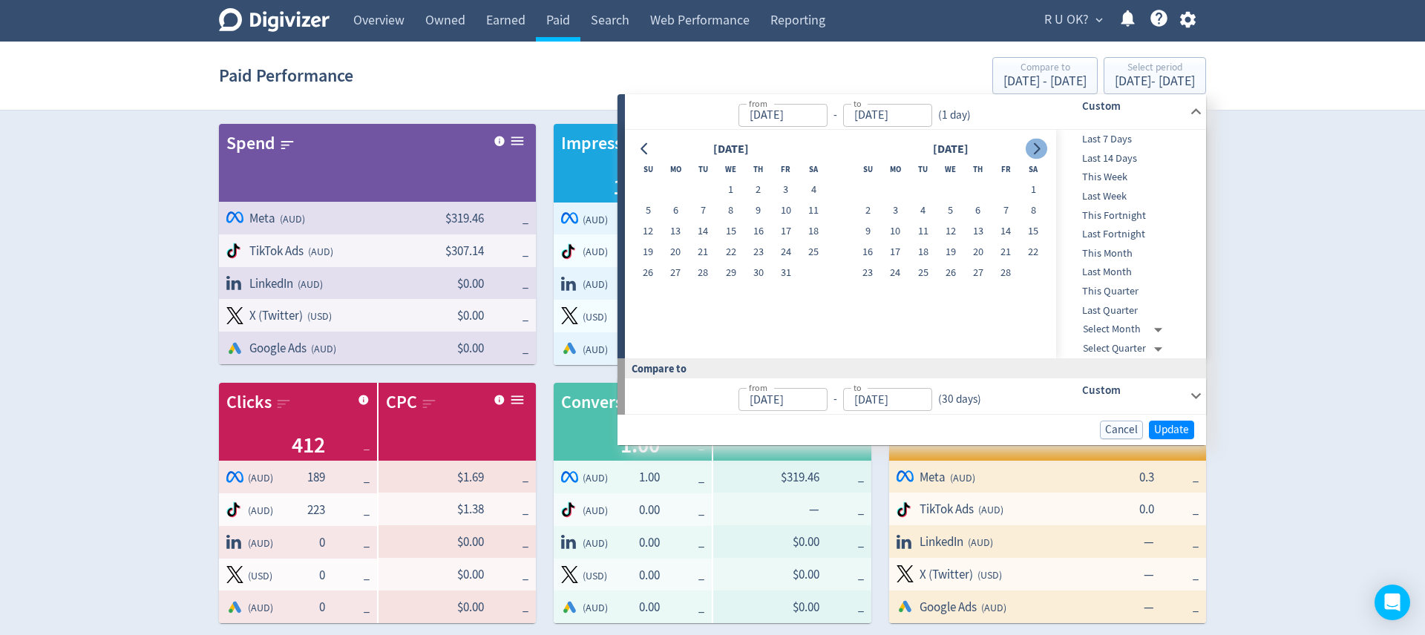
click at [1041, 151] on icon "Go to next month" at bounding box center [1036, 149] width 12 height 12
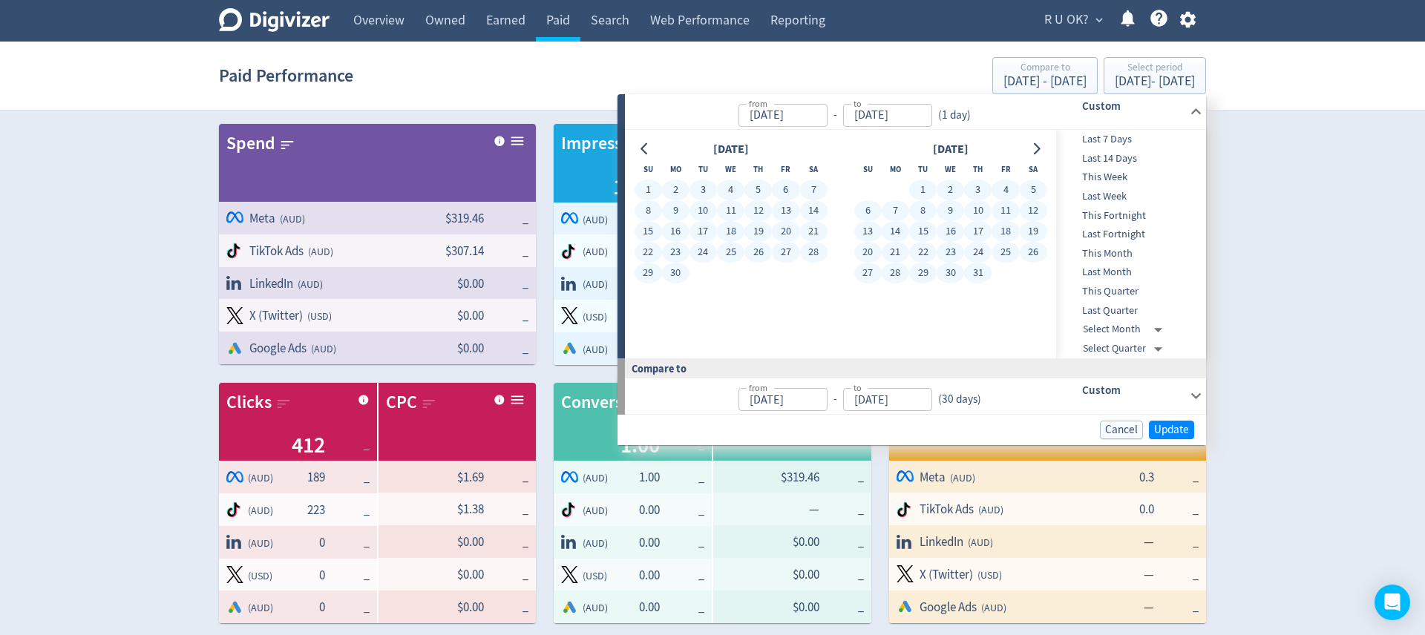
click at [977, 273] on button "31" at bounding box center [977, 273] width 27 height 21
type input "[DATE]"
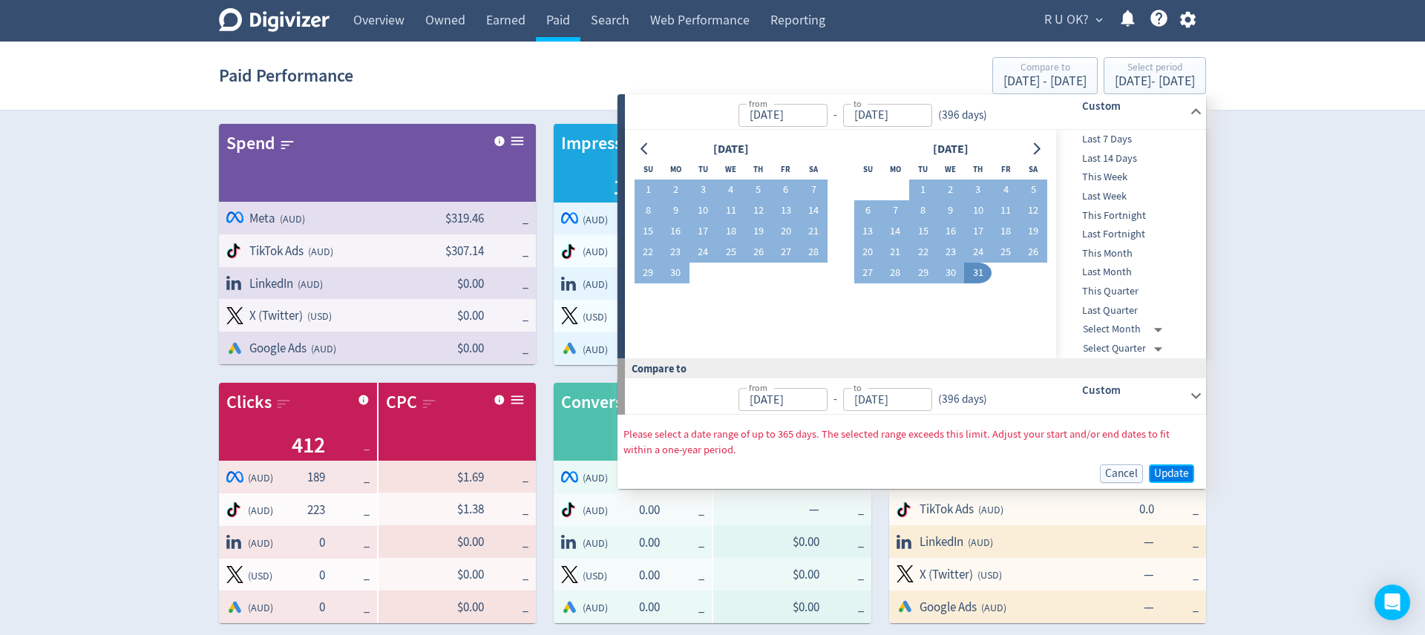
click at [1167, 470] on span "Update" at bounding box center [1171, 473] width 35 height 11
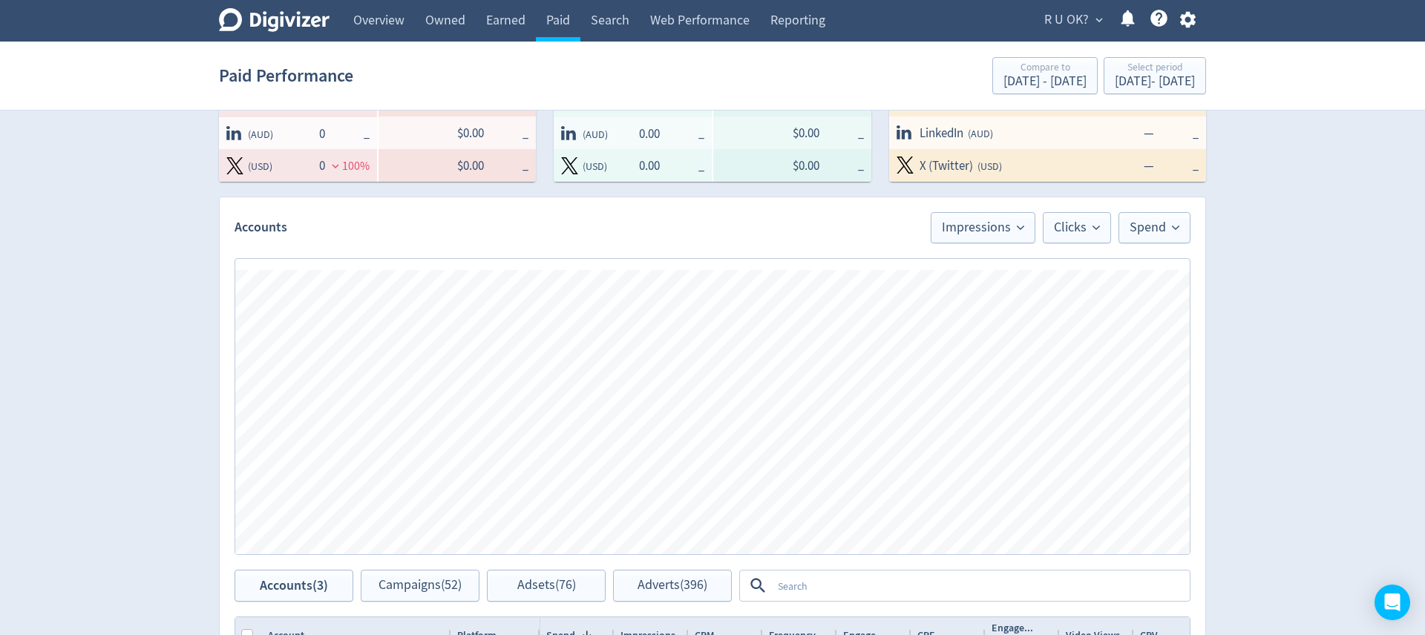
scroll to position [514, 0]
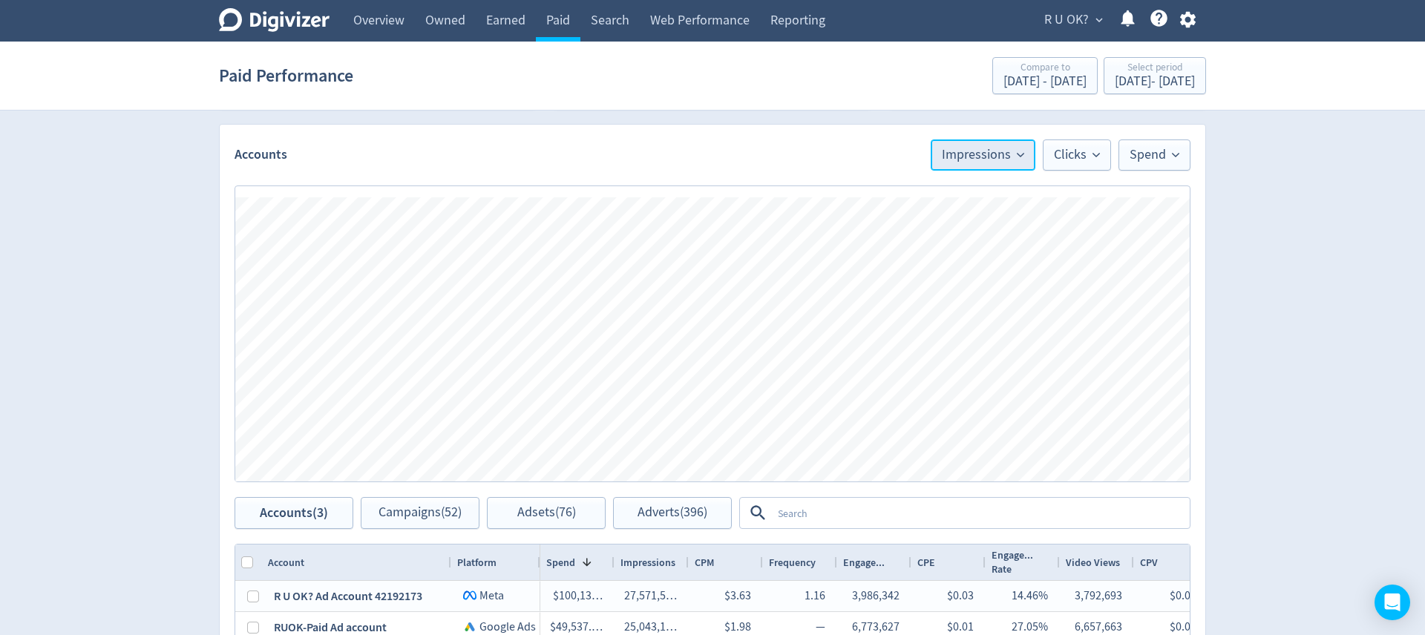
click at [974, 156] on span "Impressions" at bounding box center [983, 154] width 82 height 13
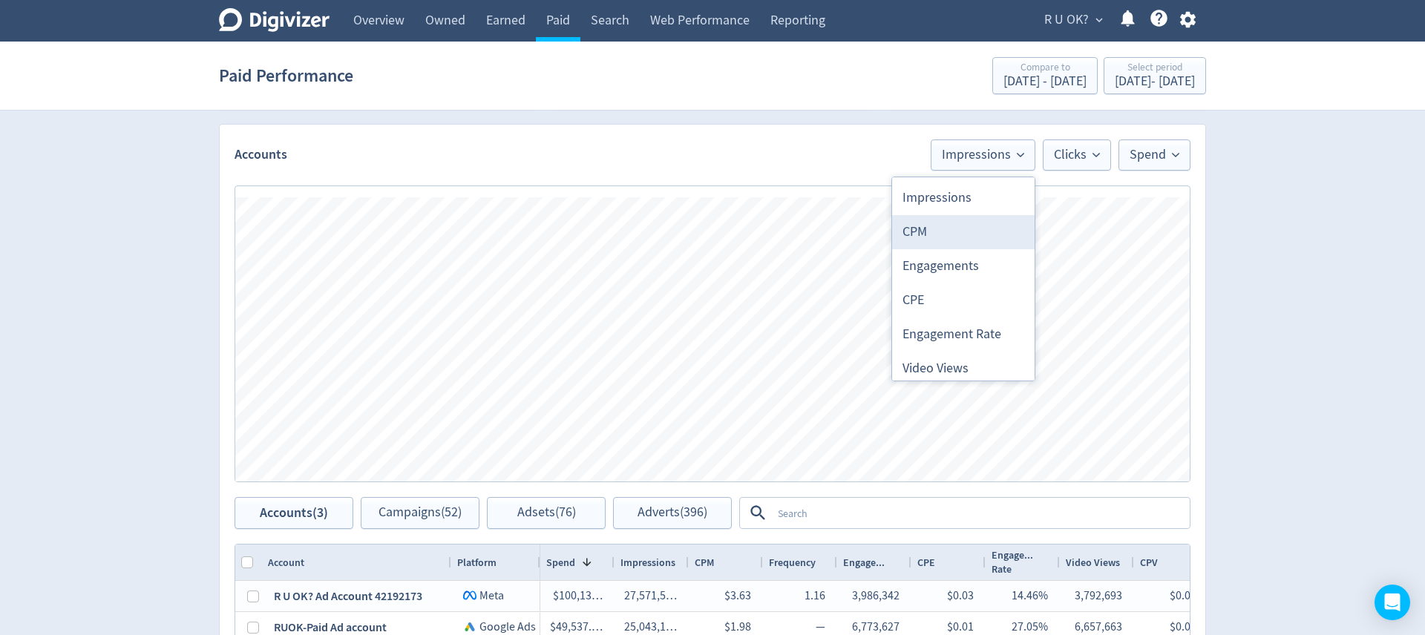
click at [923, 239] on li "CPM" at bounding box center [963, 232] width 142 height 34
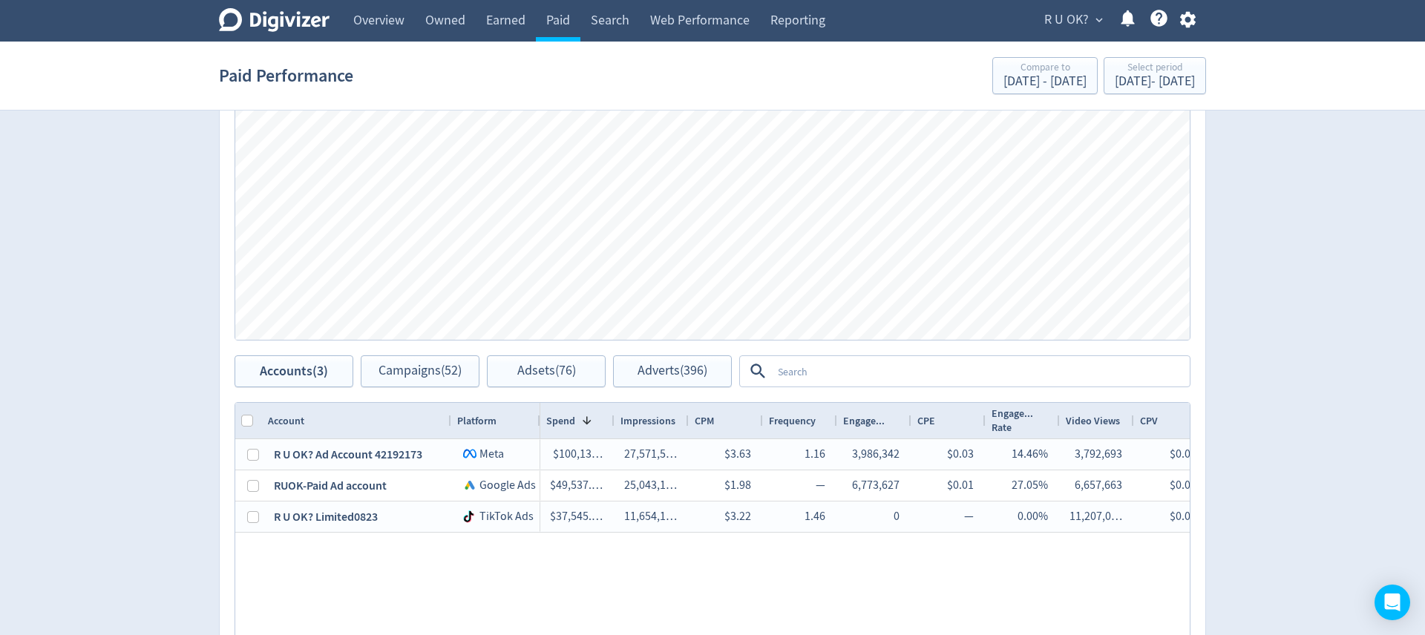
scroll to position [838, 0]
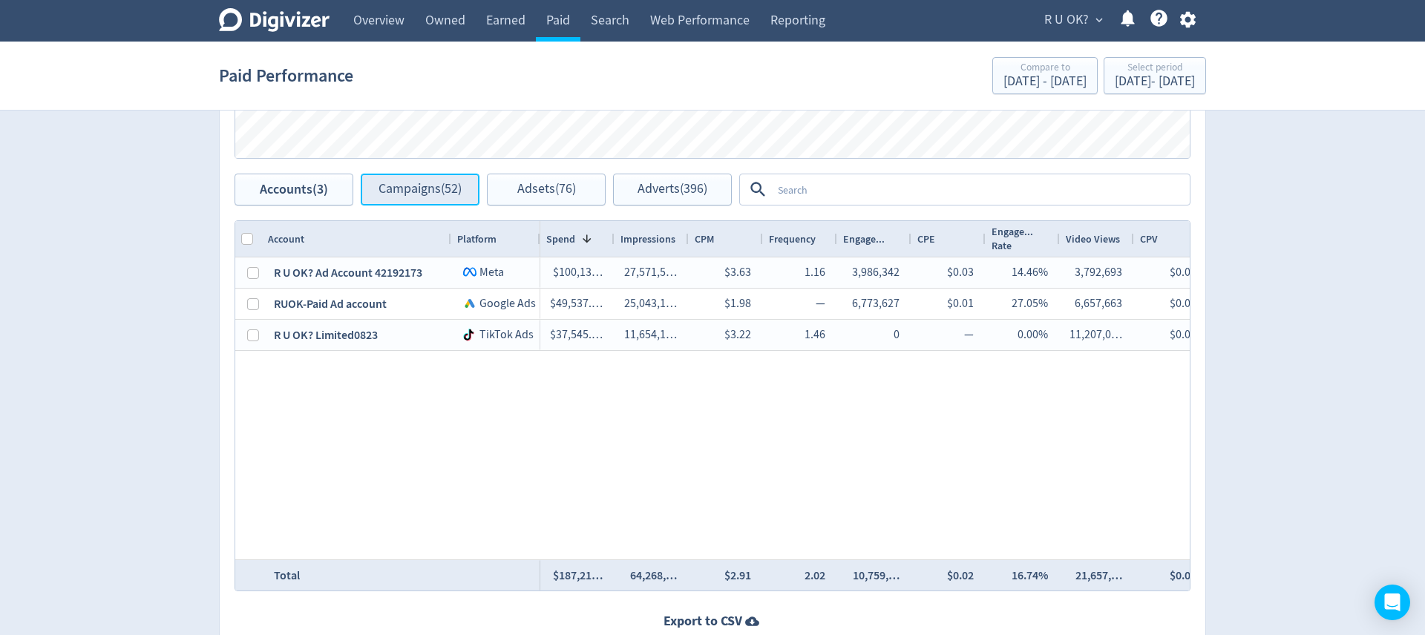
click at [439, 199] on button "Campaigns (52)" at bounding box center [420, 190] width 119 height 32
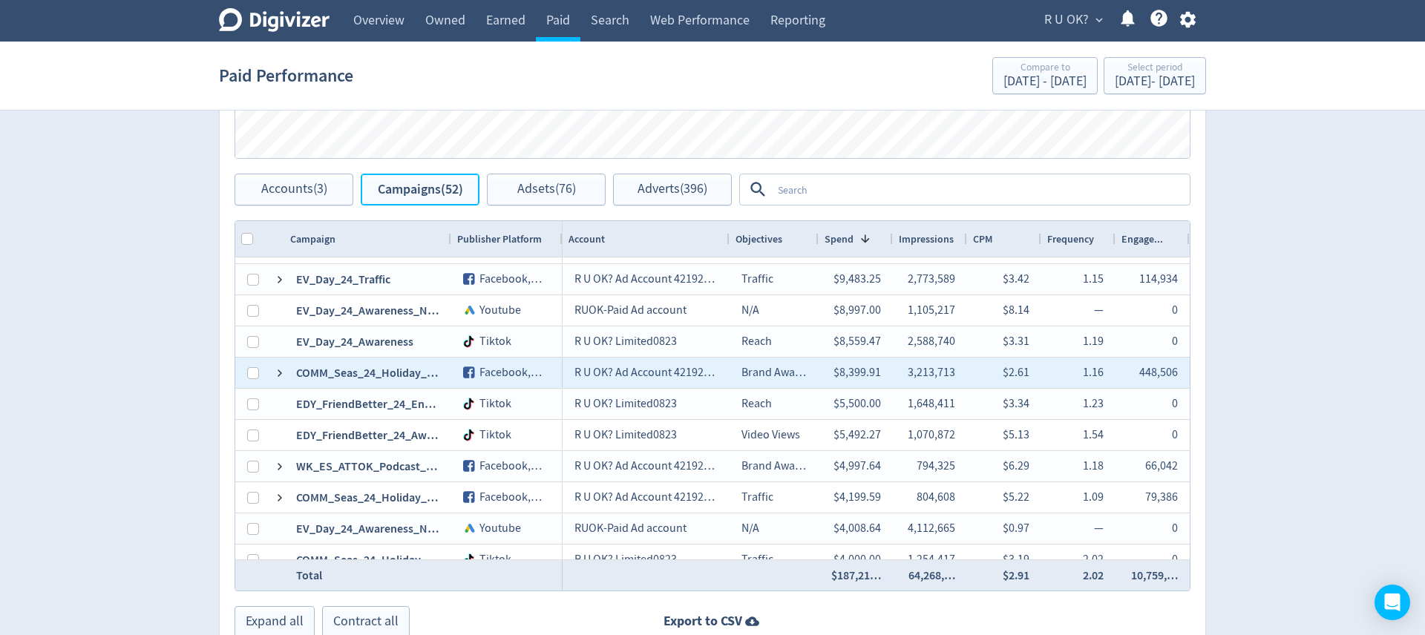
scroll to position [56, 0]
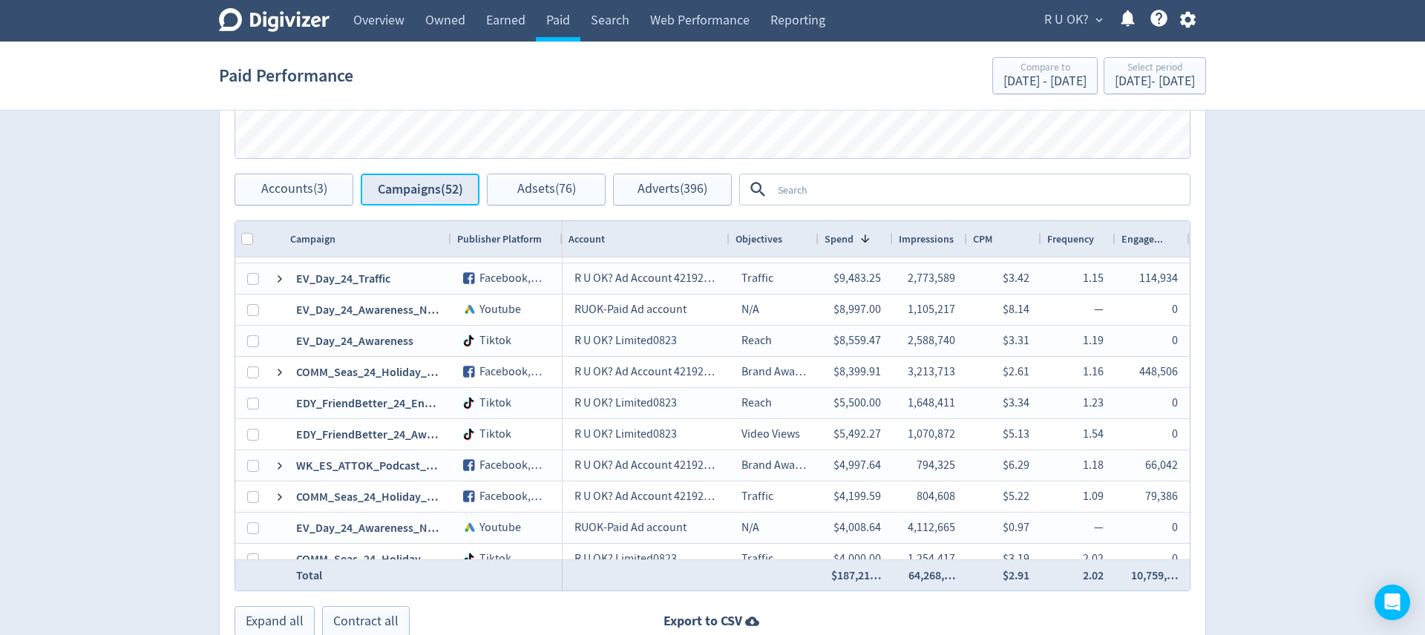
click at [462, 185] on span "Campaigns (52)" at bounding box center [420, 190] width 85 height 14
click at [322, 186] on span "Accounts (3)" at bounding box center [294, 190] width 66 height 14
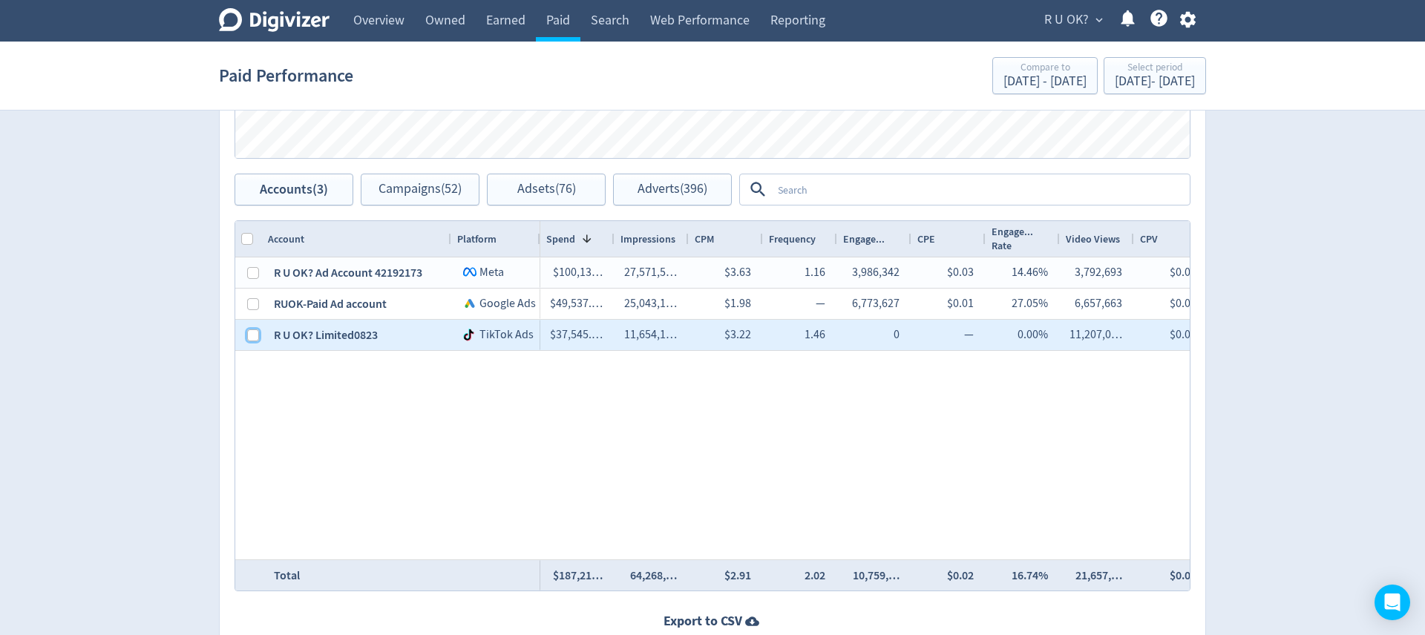
click at [249, 335] on input "Press Space to toggle row selection (unchecked)" at bounding box center [253, 335] width 12 height 12
checkbox input "true"
checkbox input "false"
click at [430, 183] on span "Campaigns (8)" at bounding box center [420, 190] width 76 height 14
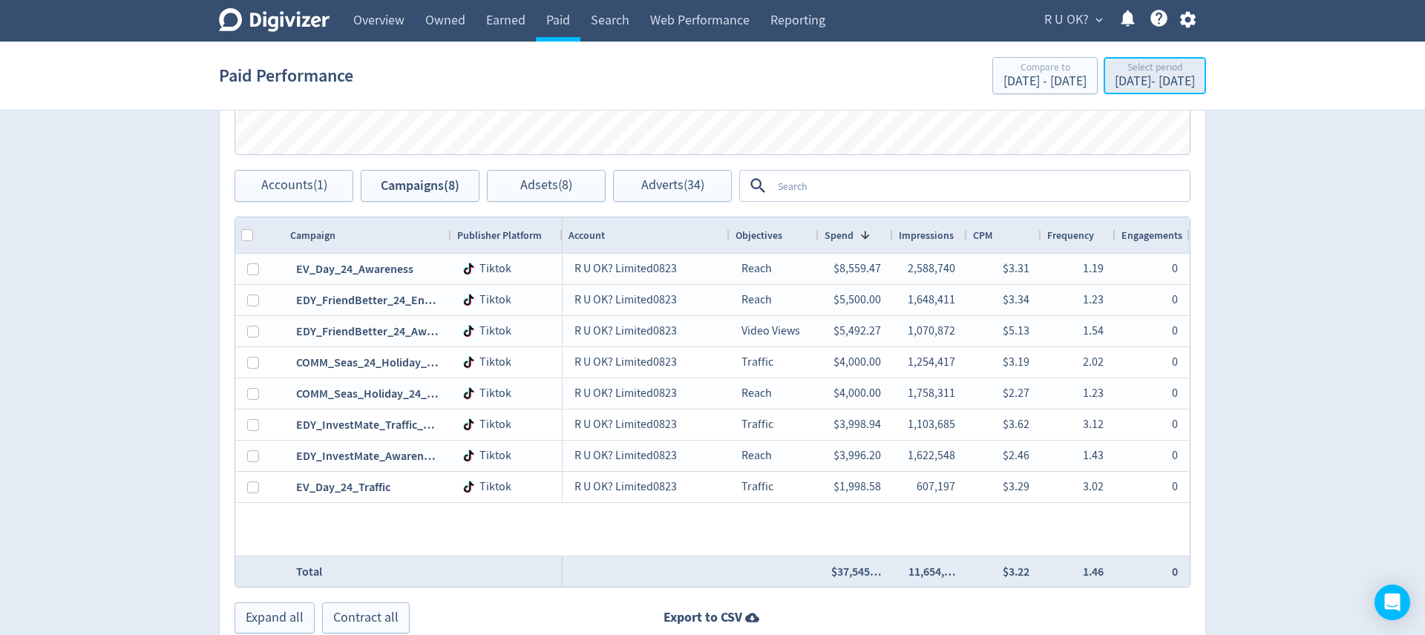
click at [1164, 81] on div "[DATE] - [DATE]" at bounding box center [1155, 81] width 80 height 13
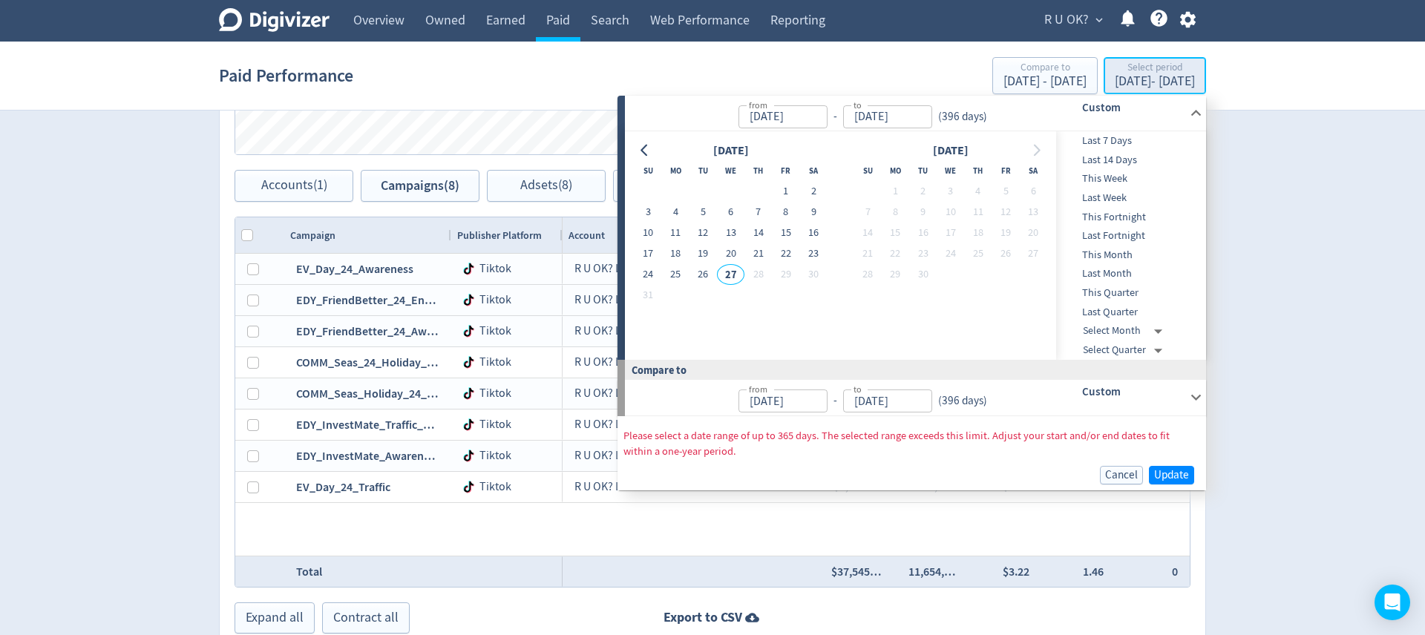
type input "[DATE]"
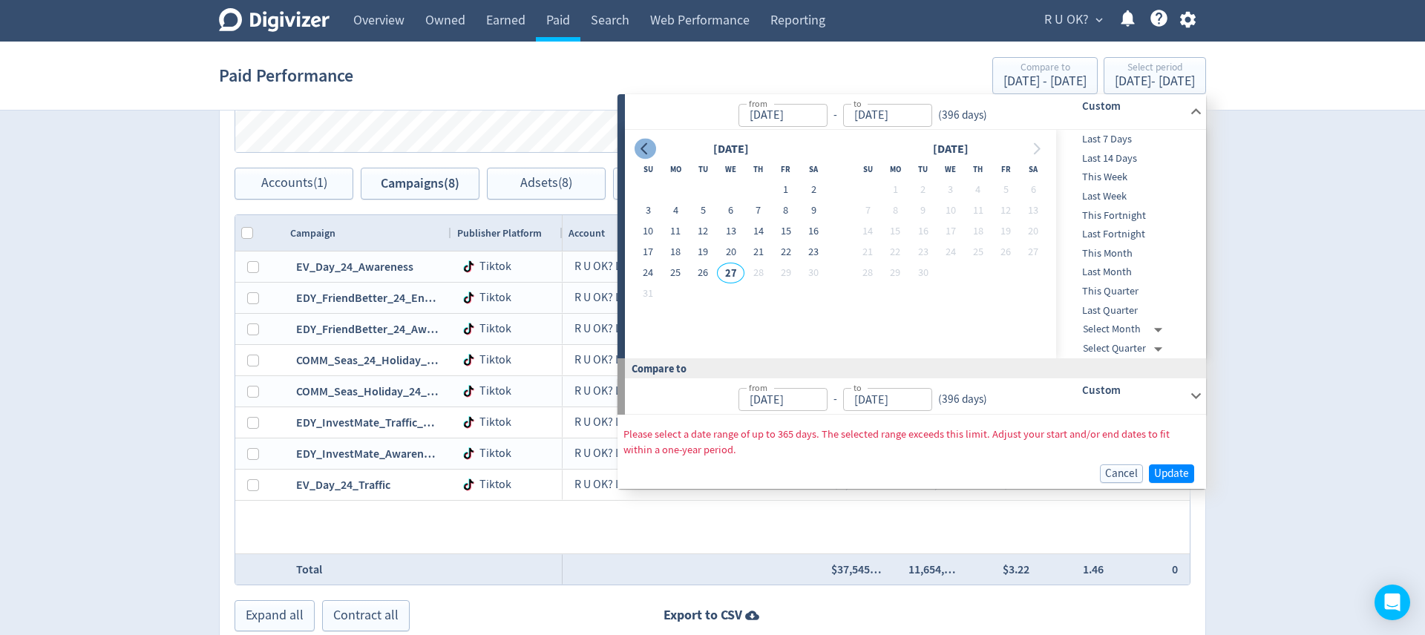
click at [644, 148] on icon "Go to previous month" at bounding box center [645, 149] width 12 height 12
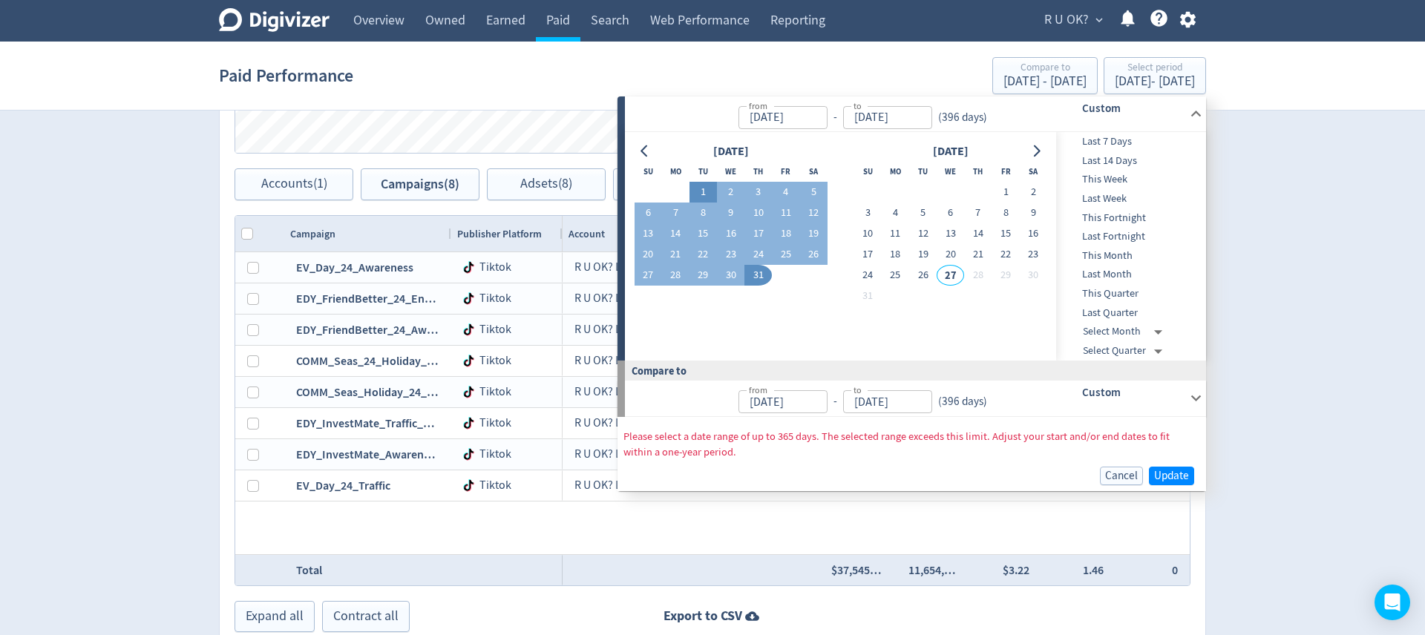
click at [703, 193] on button "1" at bounding box center [702, 192] width 27 height 21
type input "[DATE]"
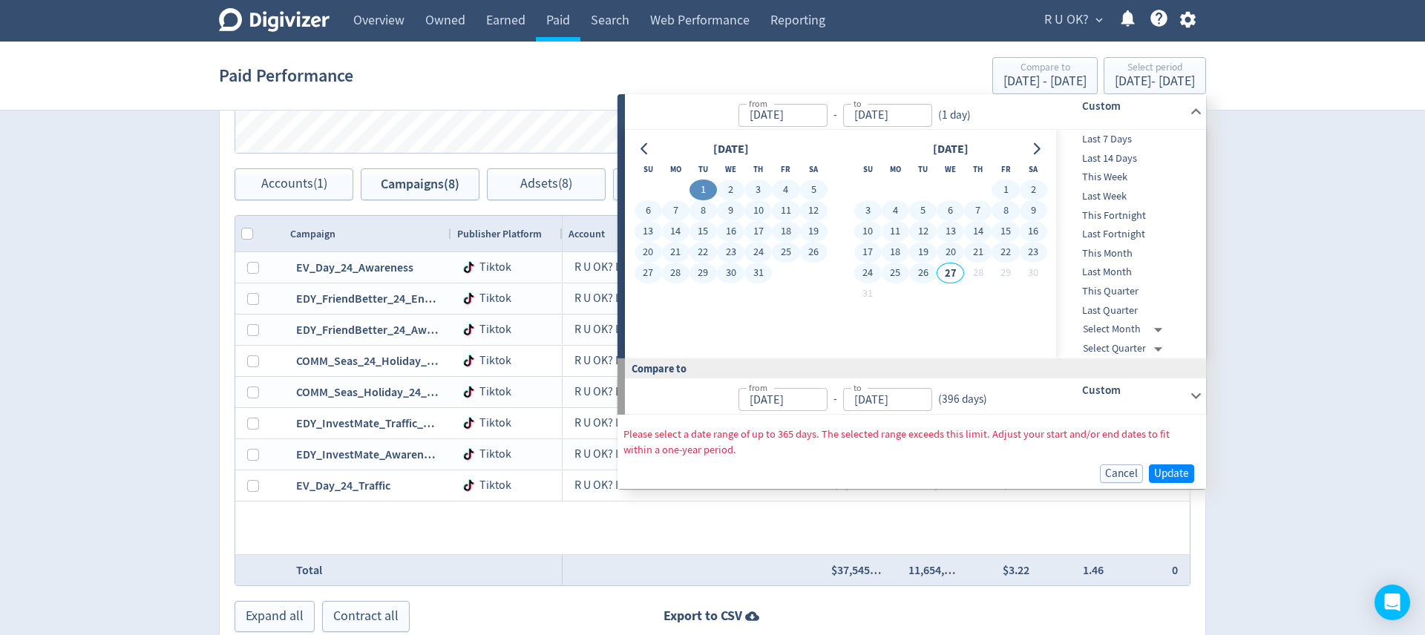
click at [928, 274] on button "26" at bounding box center [922, 273] width 27 height 21
type input "[DATE]"
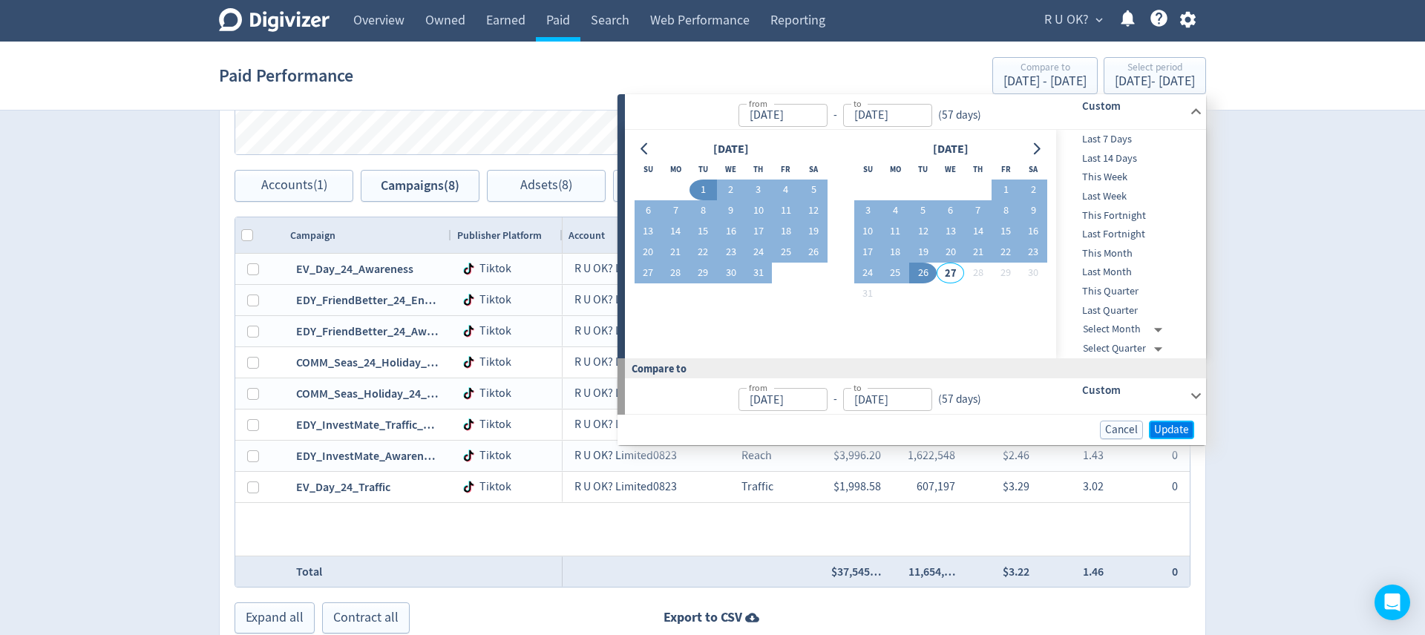
click at [1170, 427] on span "Update" at bounding box center [1171, 429] width 35 height 11
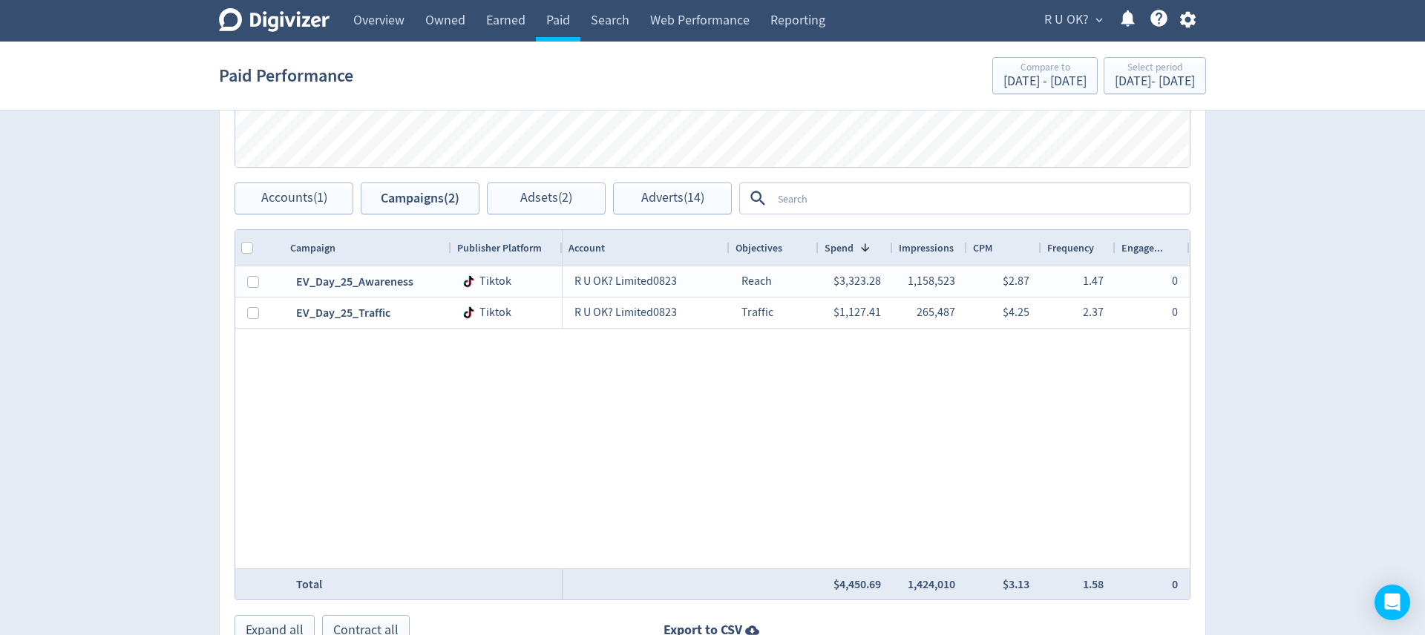
scroll to position [804, 0]
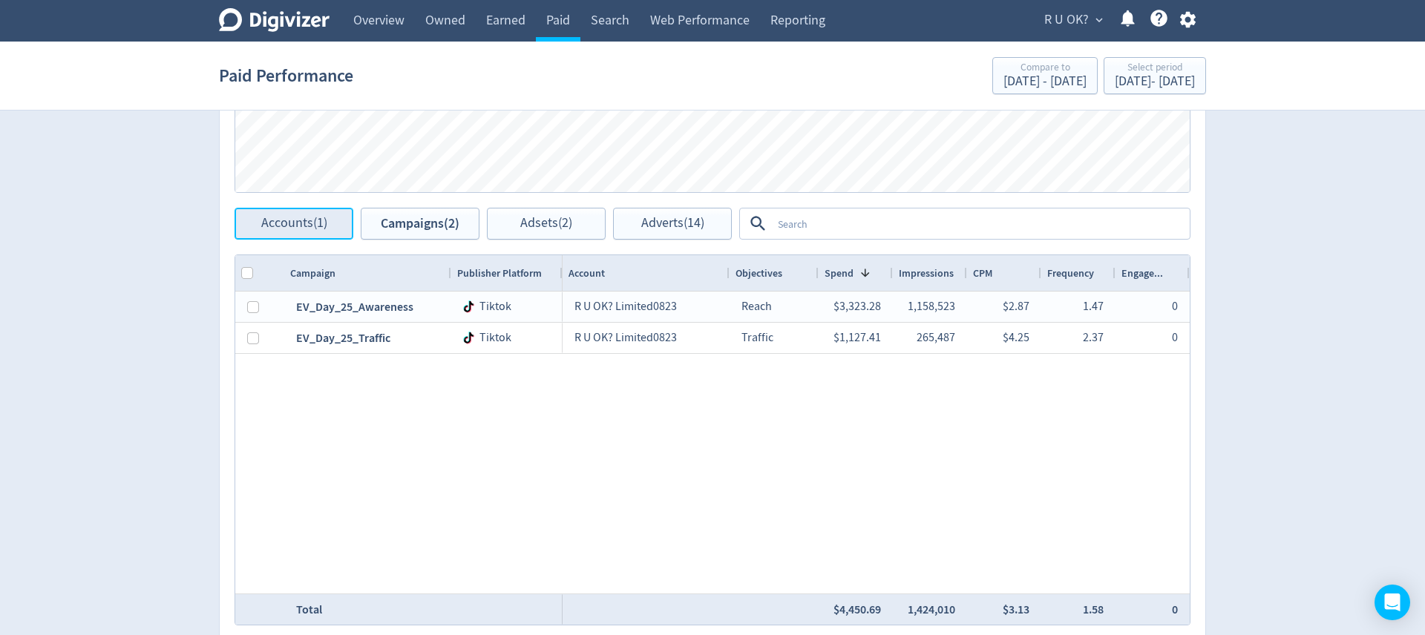
click at [311, 221] on span "Accounts (1)" at bounding box center [294, 224] width 66 height 14
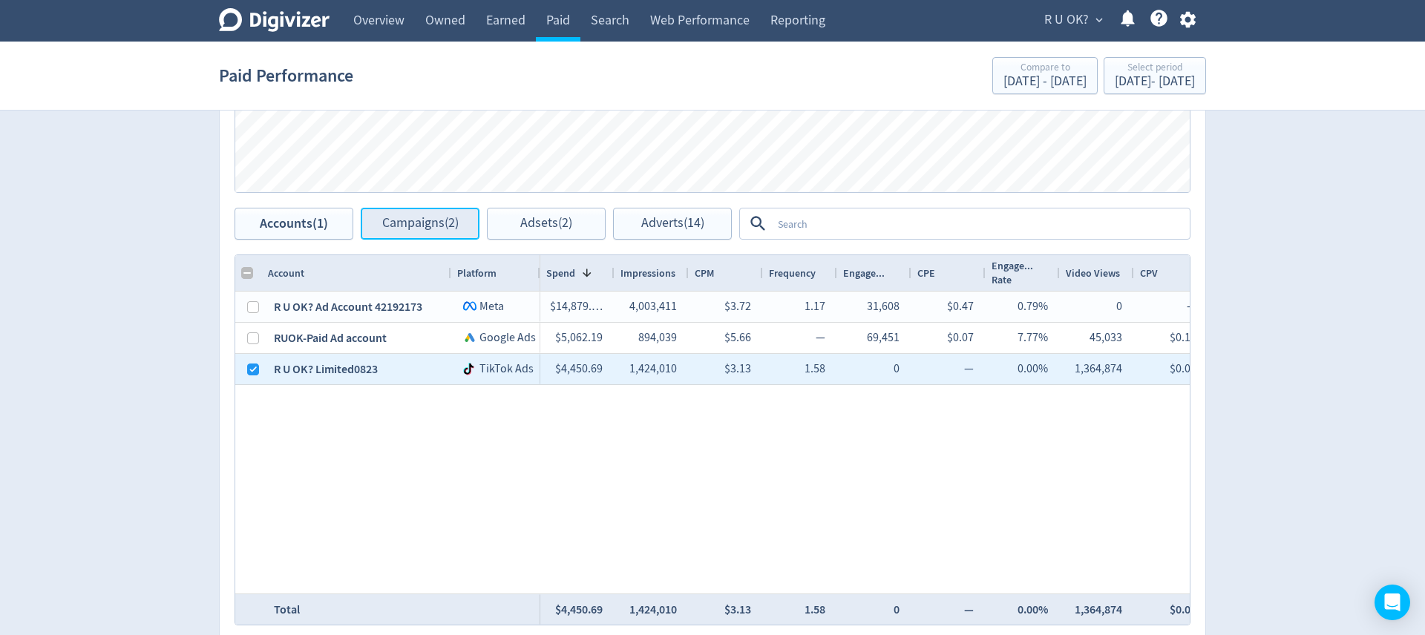
click at [431, 223] on span "Campaigns (2)" at bounding box center [420, 224] width 76 height 14
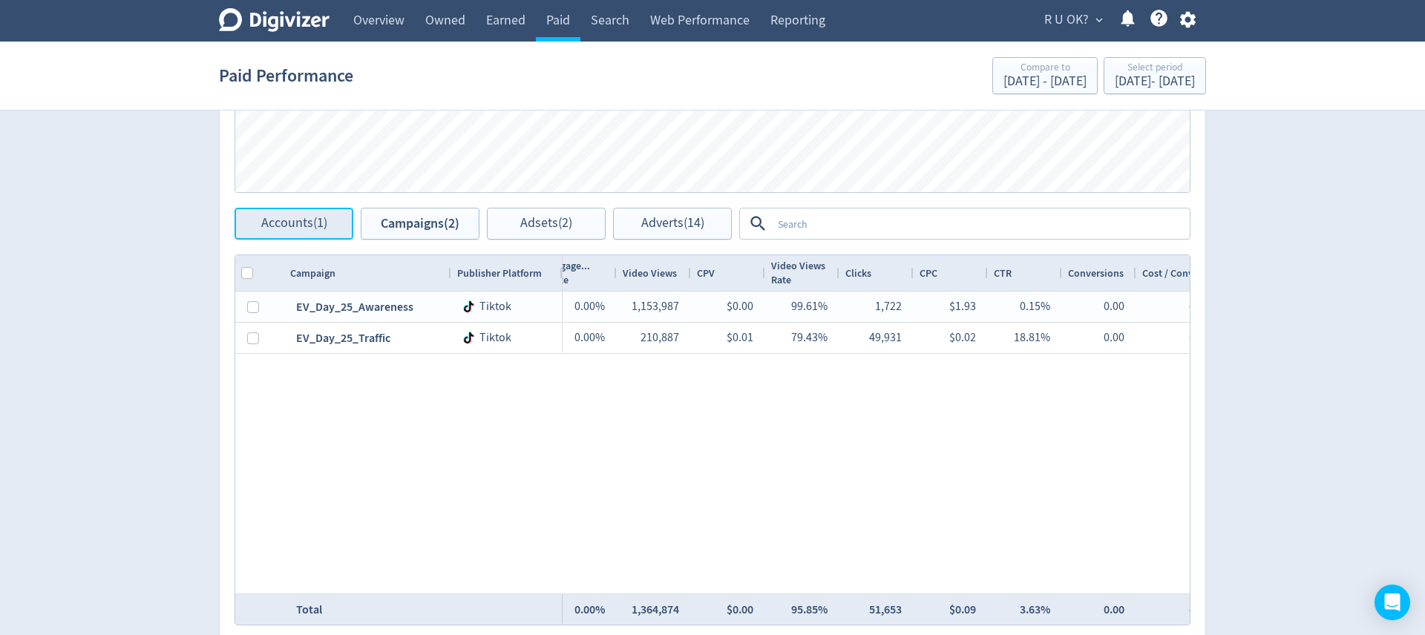
click at [317, 217] on span "Accounts (1)" at bounding box center [294, 224] width 66 height 14
checkbox input "false"
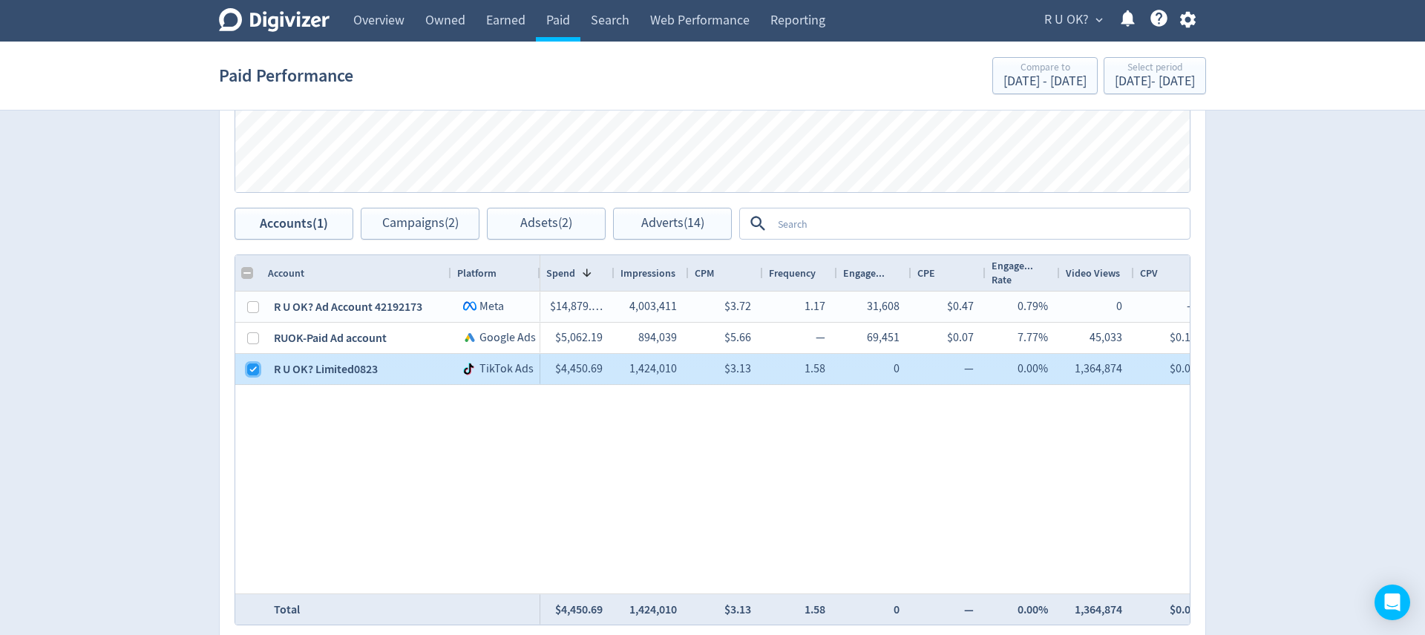
click at [249, 367] on input "Press Space to toggle row selection (checked)" at bounding box center [253, 370] width 12 height 12
checkbox input "false"
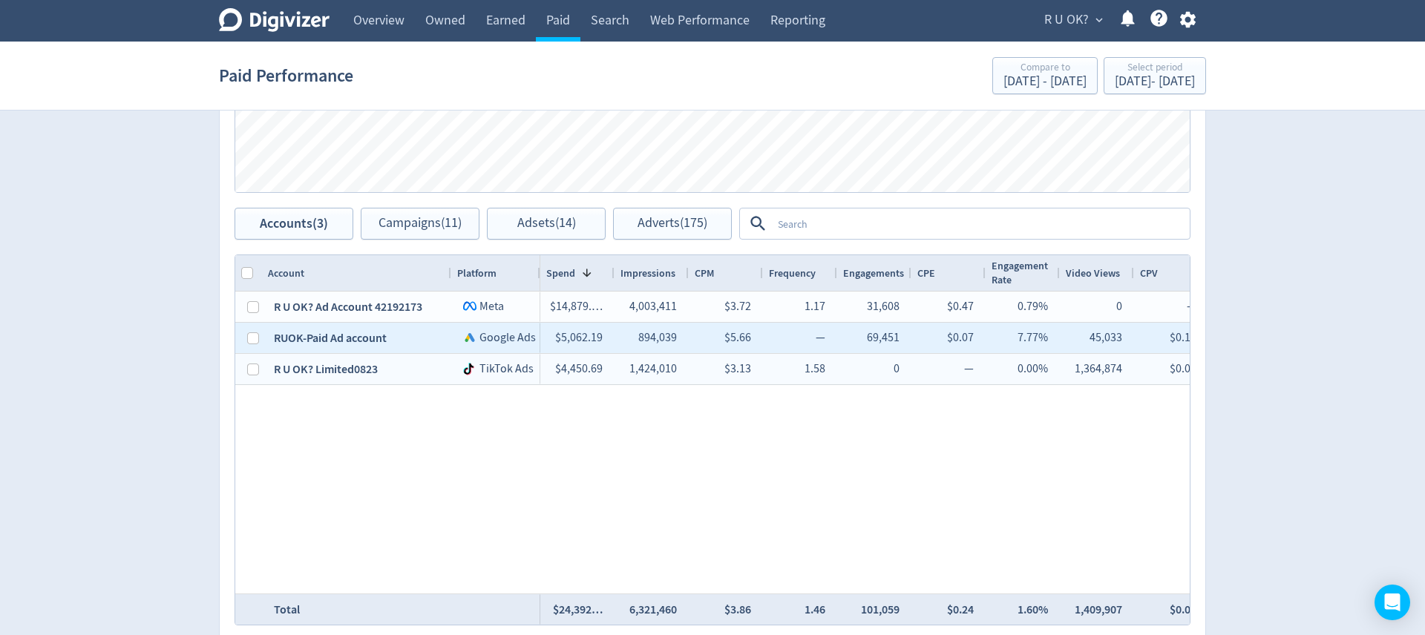
click at [254, 347] on div at bounding box center [253, 338] width 12 height 29
click at [262, 338] on div "RUOK-Paid Ad account" at bounding box center [356, 338] width 189 height 30
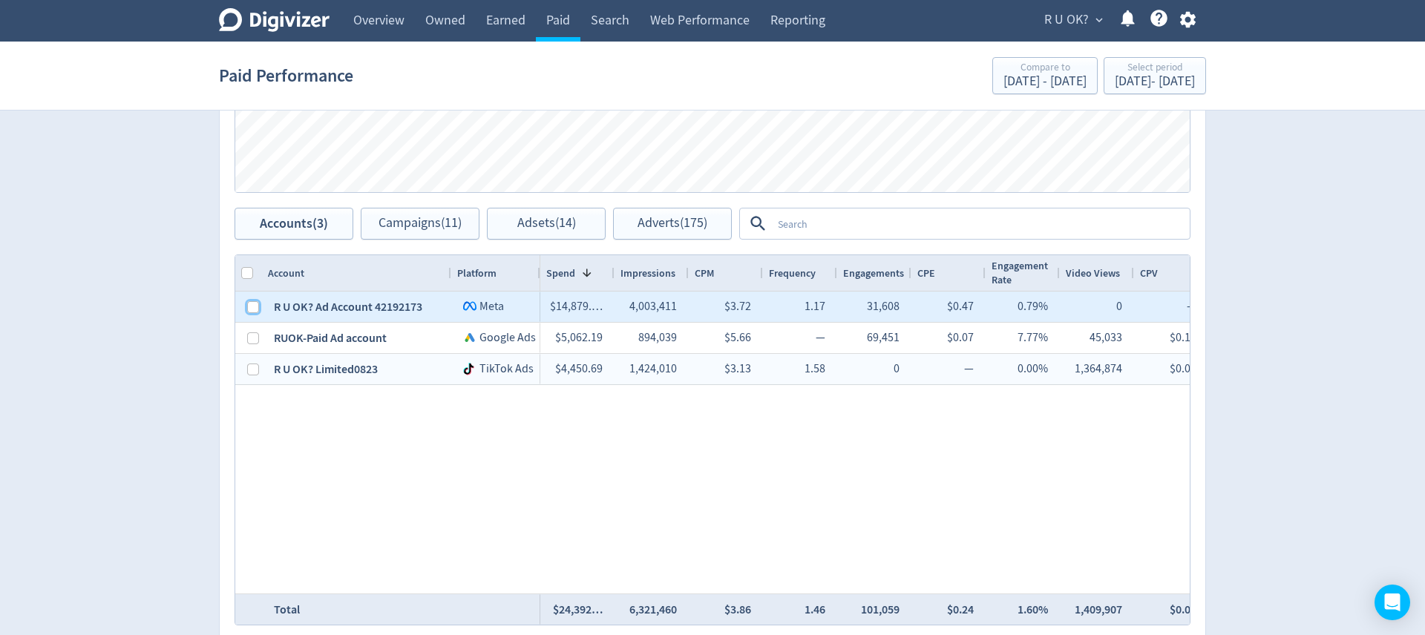
click at [250, 312] on input "Press Space to toggle row selection (unchecked)" at bounding box center [253, 307] width 12 height 12
checkbox input "true"
click at [424, 219] on span "Campaigns (4)" at bounding box center [420, 224] width 76 height 14
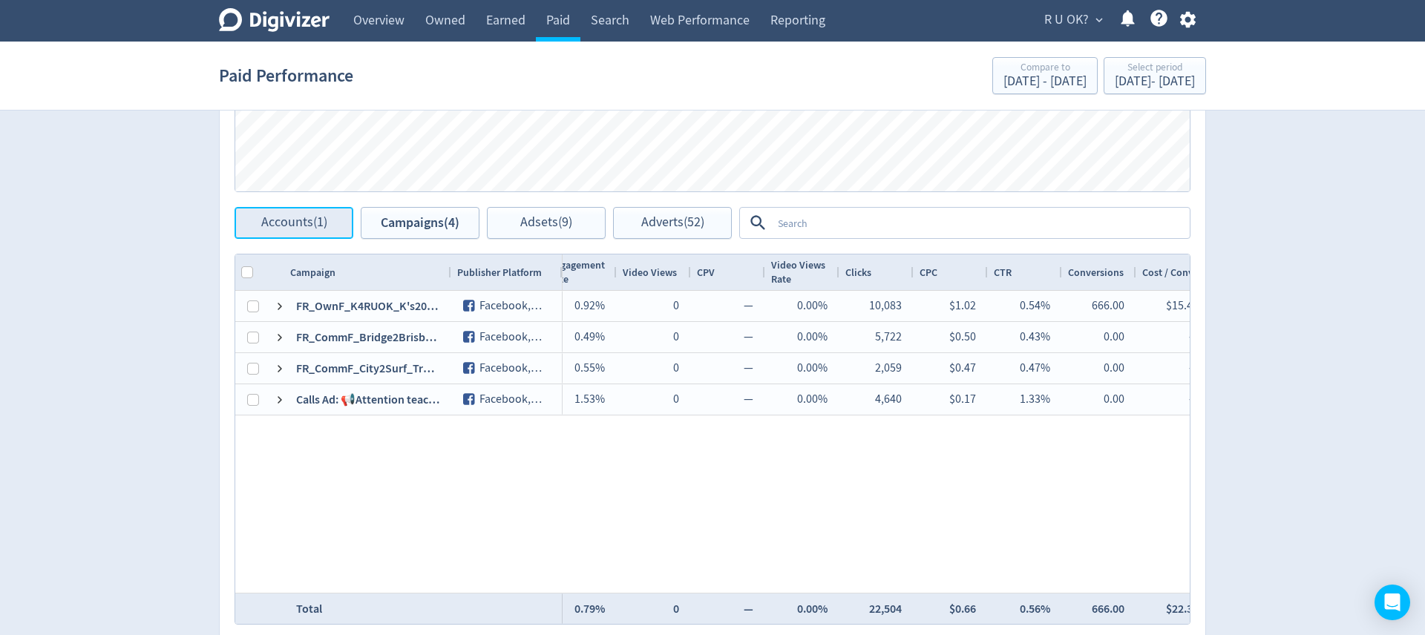
click at [336, 225] on button "Accounts (1)" at bounding box center [294, 223] width 119 height 32
checkbox input "false"
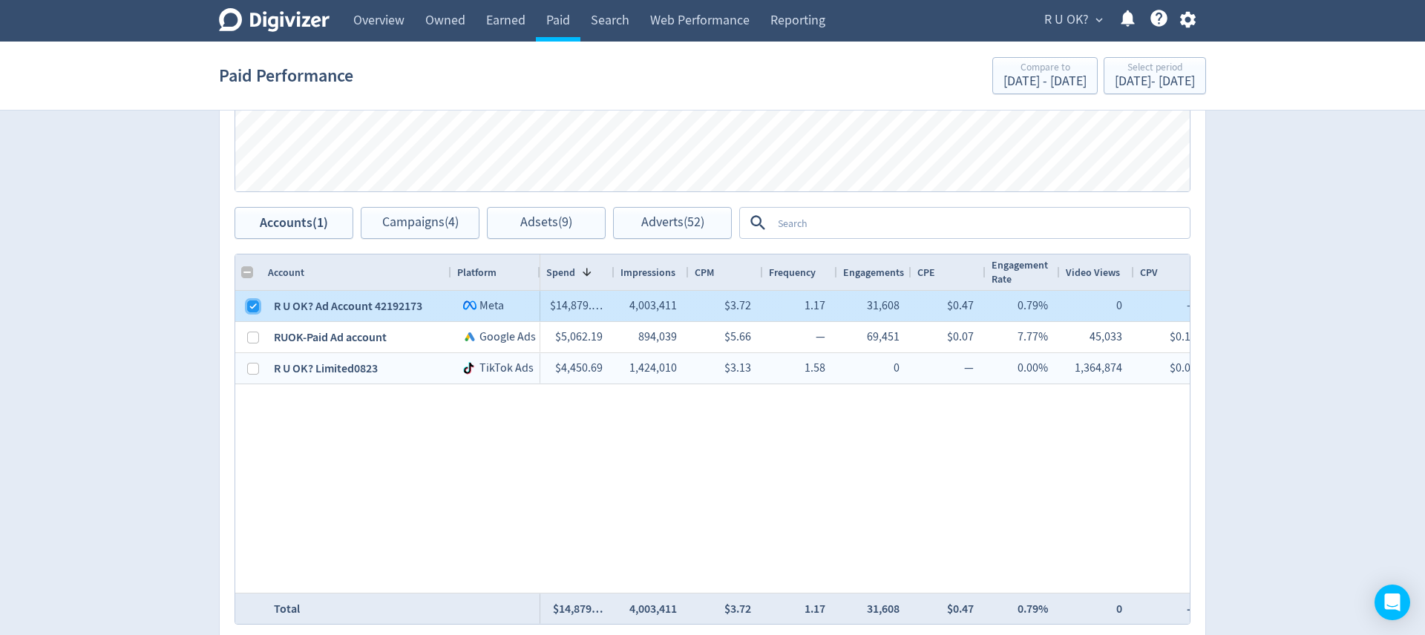
click at [255, 309] on input "Press Space to toggle row selection (checked)" at bounding box center [253, 307] width 12 height 12
checkbox input "false"
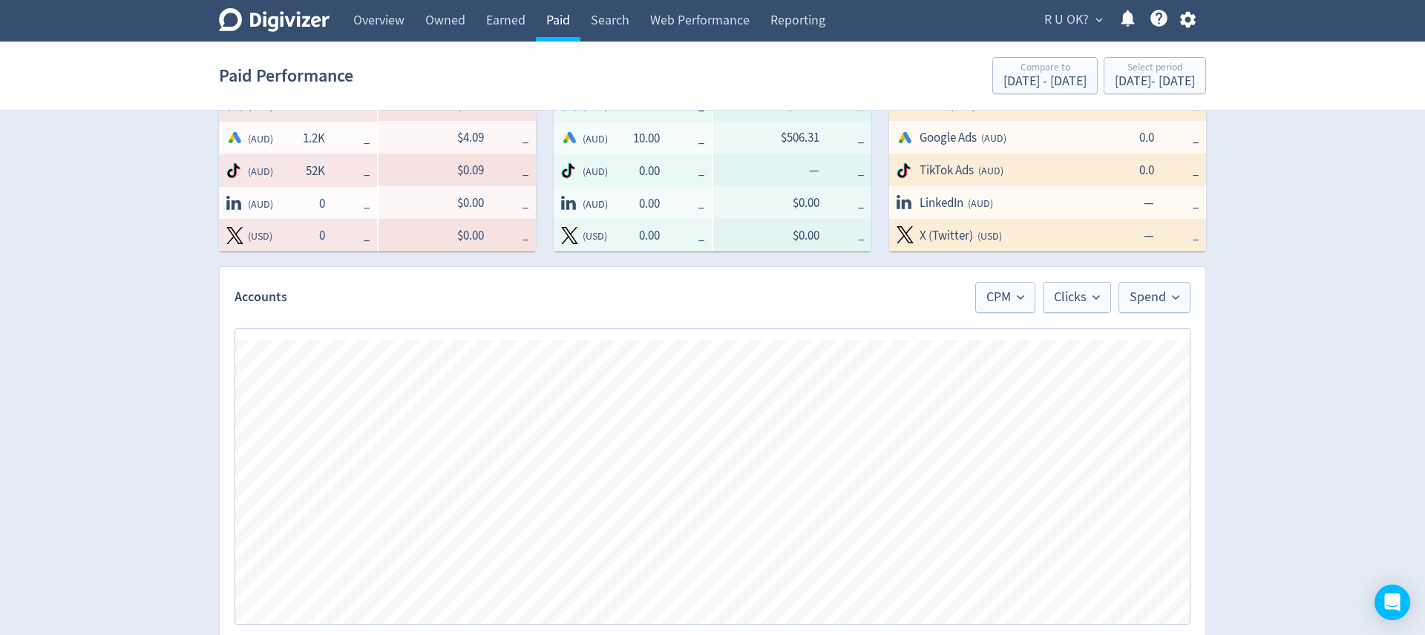
click at [563, 22] on link "Paid" at bounding box center [558, 21] width 45 height 42
click at [365, 22] on link "Overview" at bounding box center [379, 21] width 72 height 42
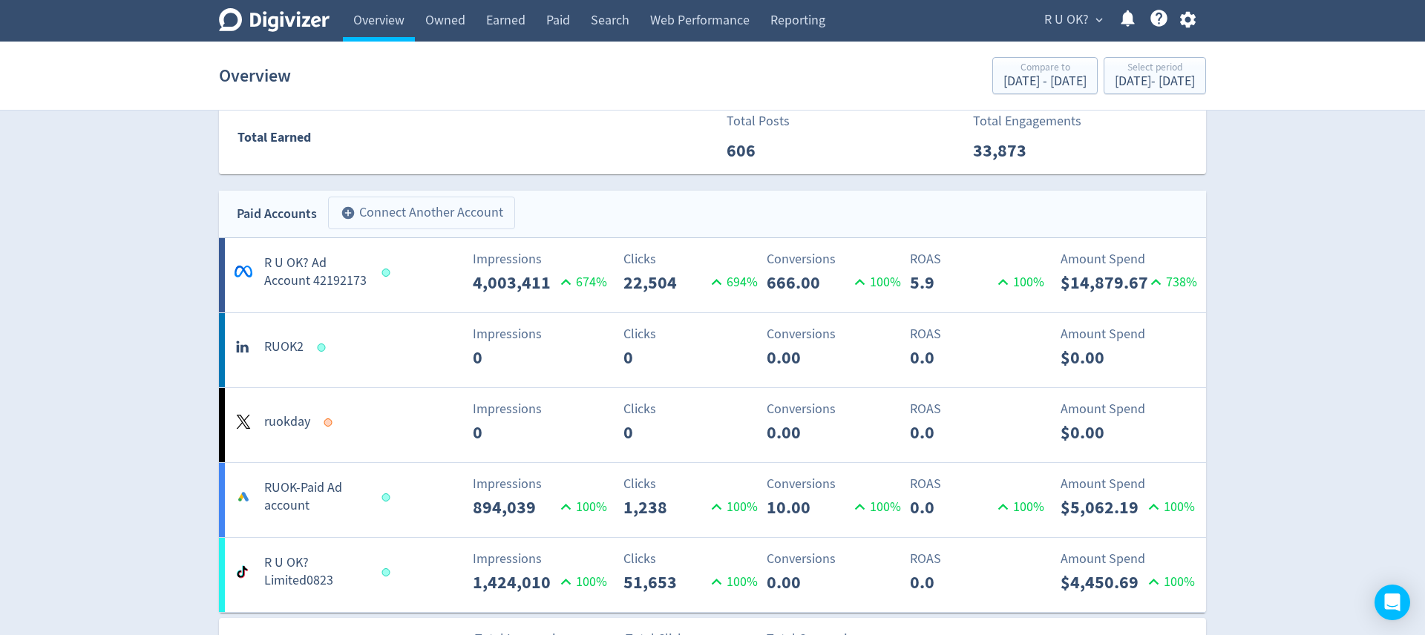
click at [419, 205] on button "add_circle Connect Another Account" at bounding box center [421, 213] width 187 height 33
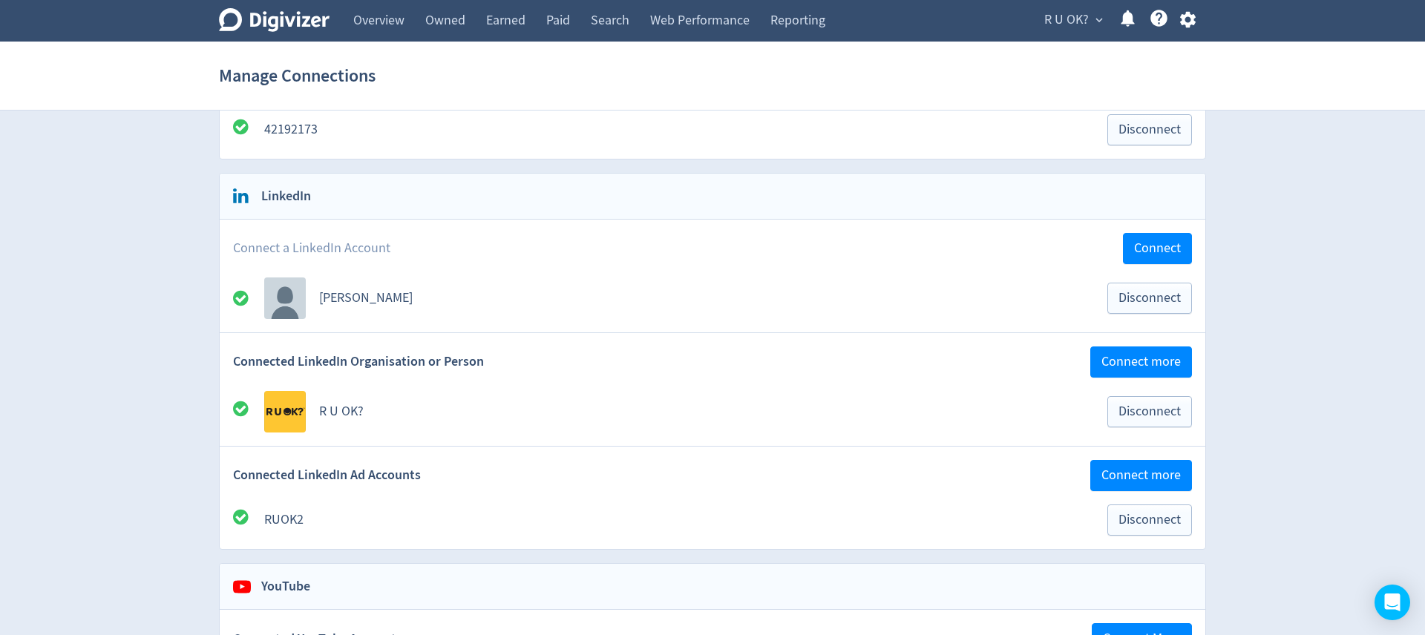
scroll to position [548, 0]
click at [562, 20] on link "Paid" at bounding box center [558, 21] width 45 height 42
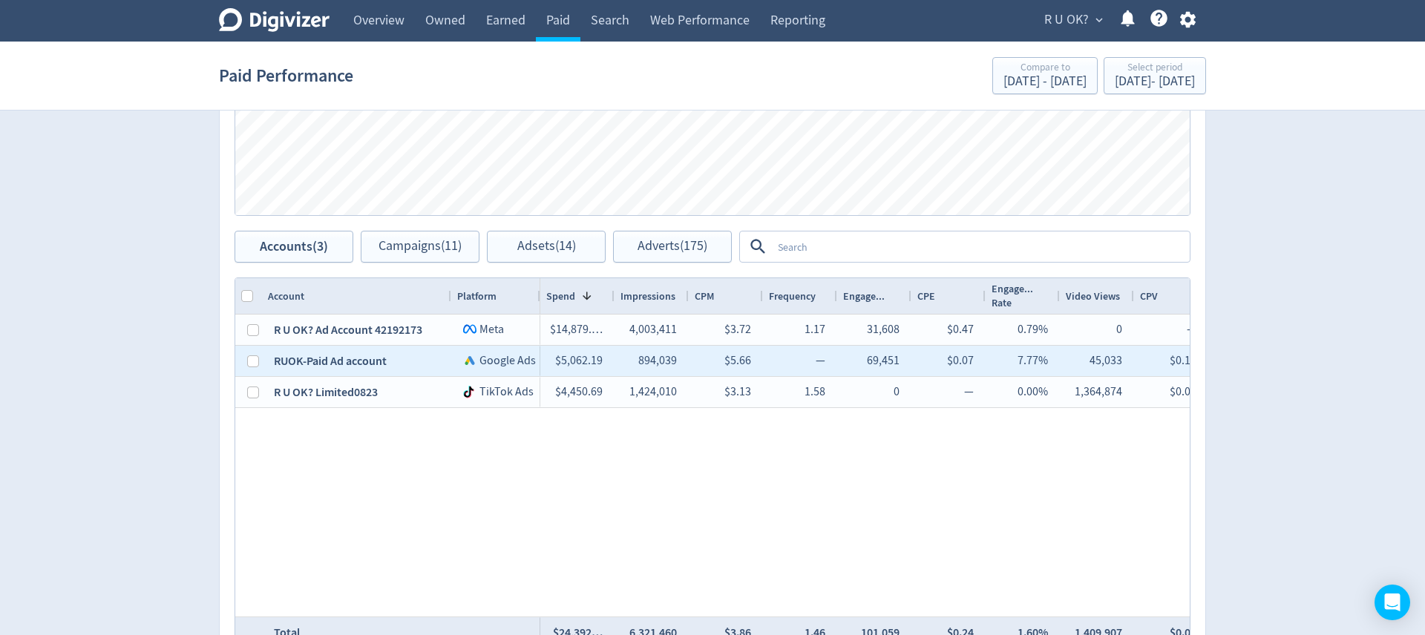
scroll to position [845, 0]
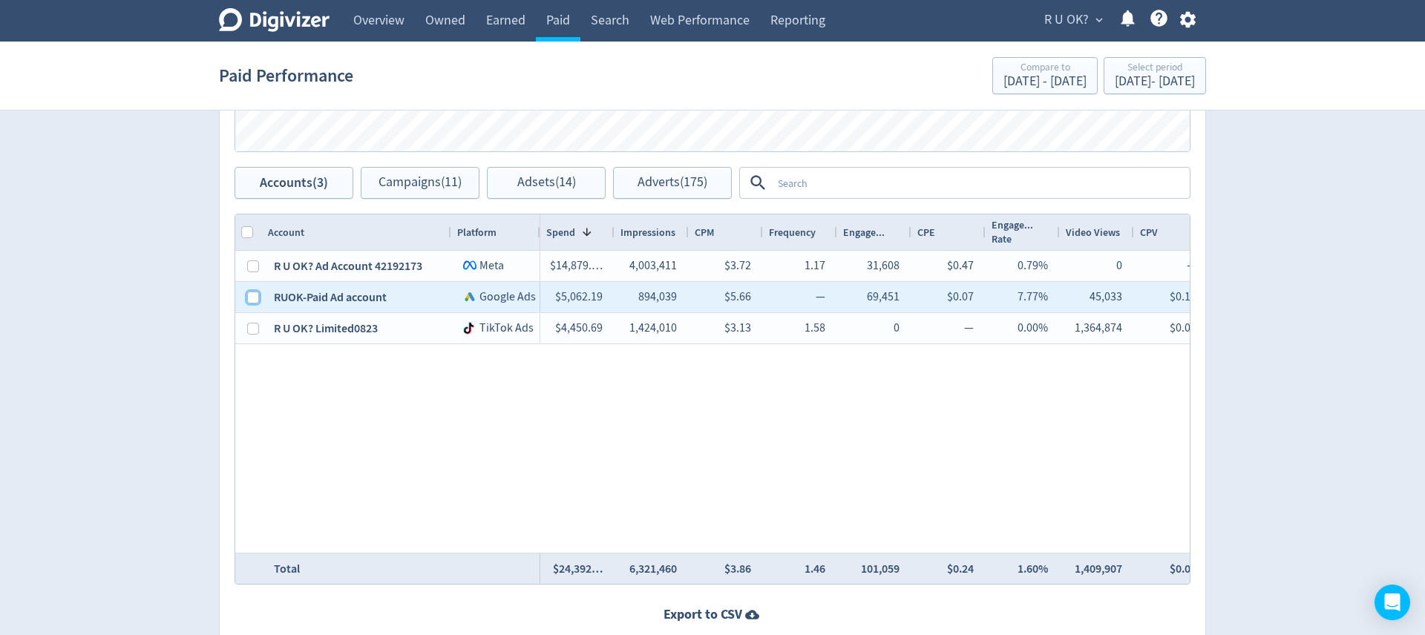
click at [254, 300] on input "Press Space to toggle row selection (unchecked)" at bounding box center [253, 298] width 12 height 12
checkbox input "true"
checkbox input "false"
click at [436, 188] on span "Campaigns (5)" at bounding box center [420, 183] width 76 height 14
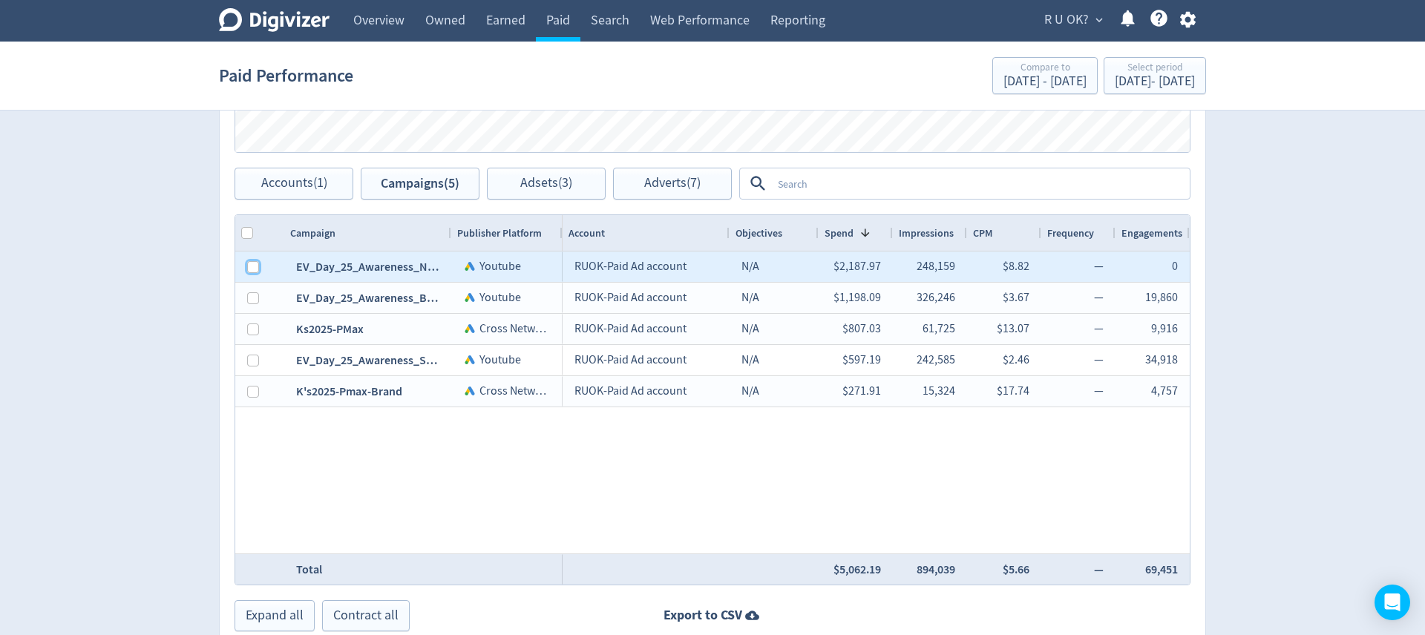
click at [255, 272] on input "Press Space to toggle row selection (unchecked)" at bounding box center [253, 267] width 12 height 12
checkbox input "true"
checkbox input "false"
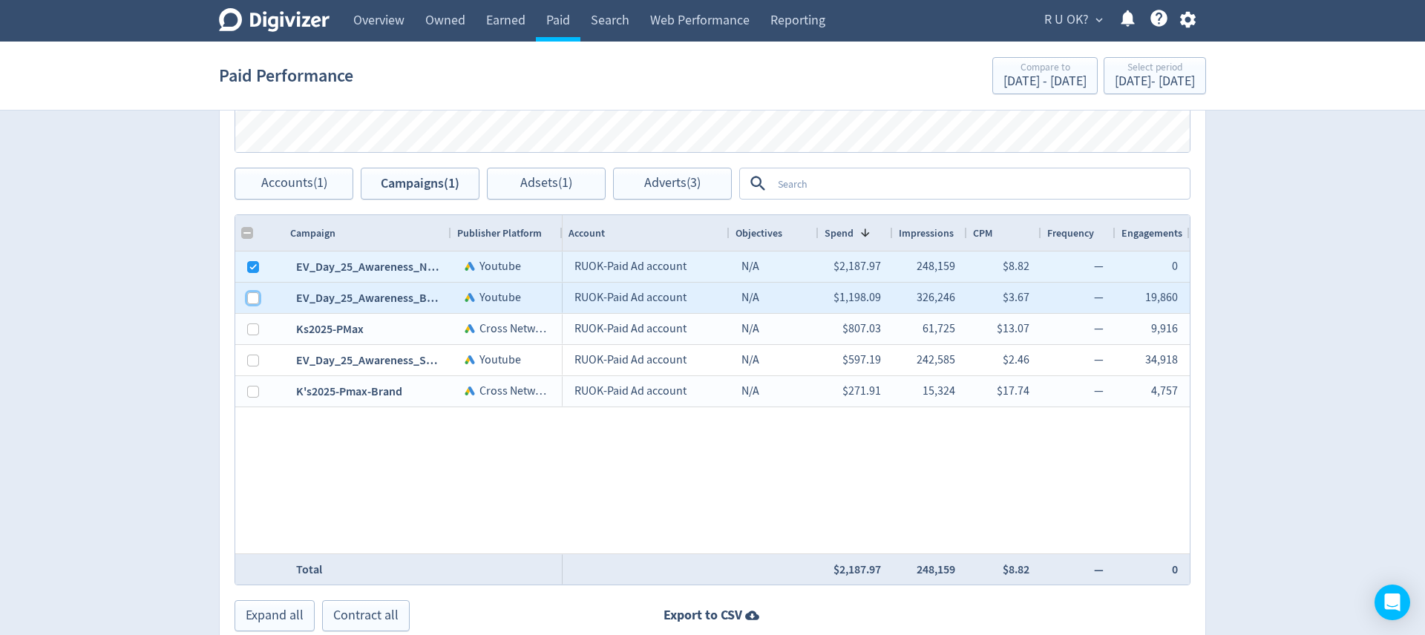
click at [252, 301] on input "Press Space to toggle row selection (unchecked)" at bounding box center [253, 298] width 12 height 12
checkbox input "true"
checkbox input "false"
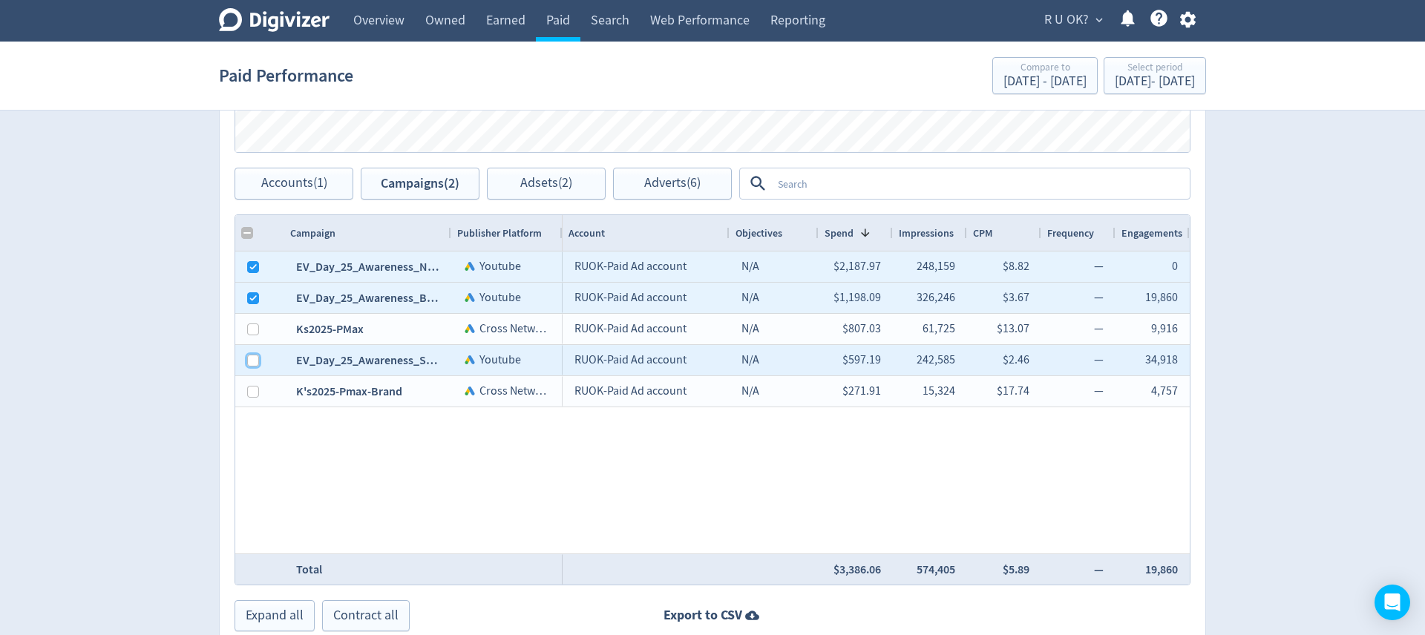
click at [247, 361] on input "Press Space to toggle row selection (unchecked)" at bounding box center [253, 361] width 12 height 12
checkbox input "true"
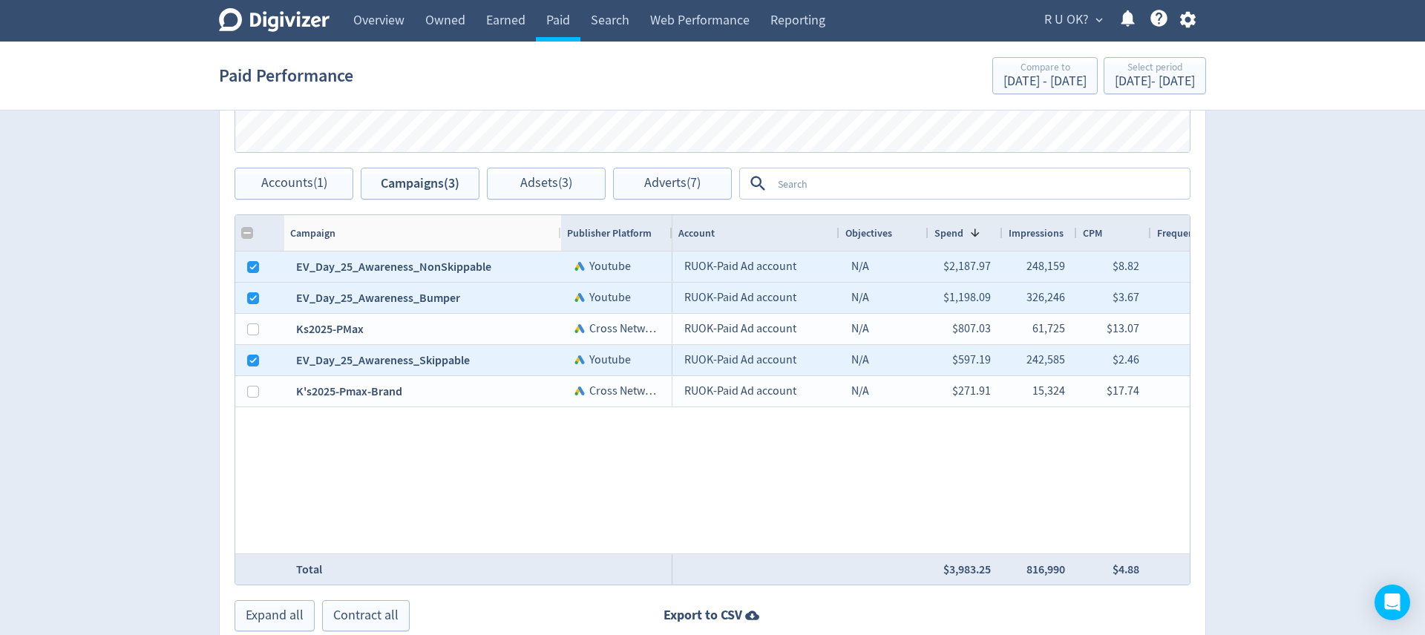
checkbox input "false"
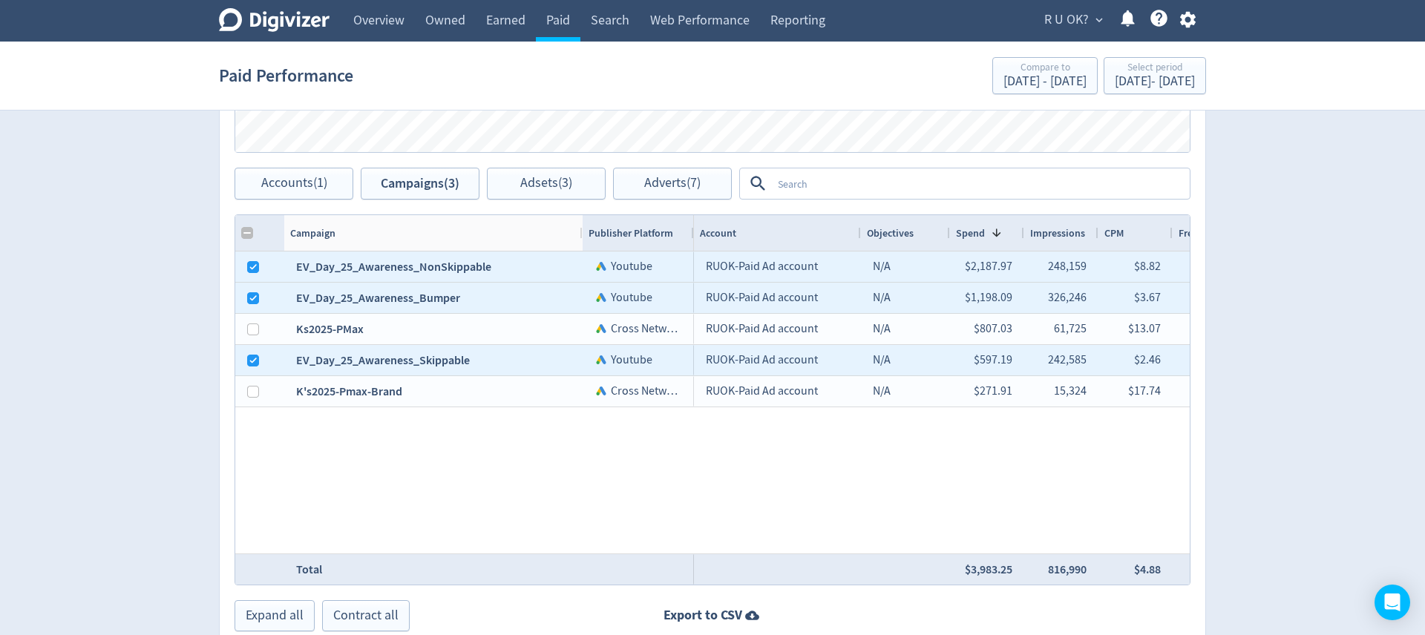
drag, startPoint x: 449, startPoint y: 230, endPoint x: 580, endPoint y: 229, distance: 131.4
click at [580, 229] on div at bounding box center [582, 233] width 6 height 36
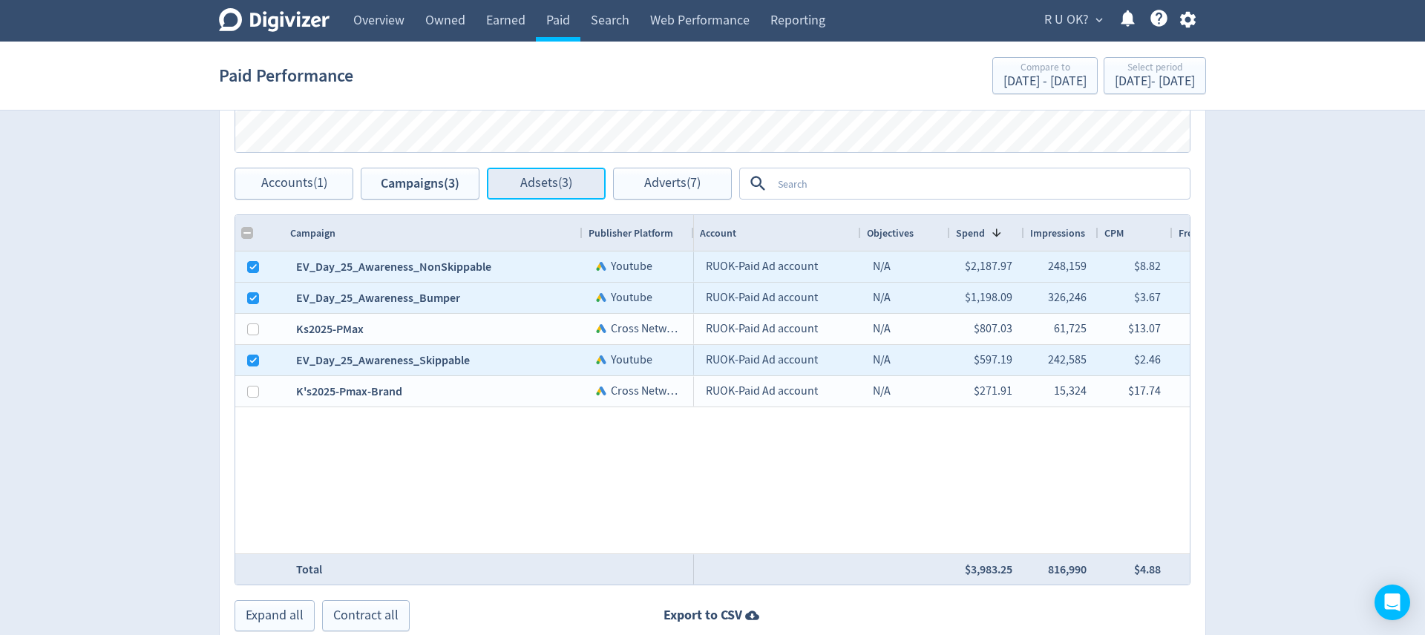
click at [539, 177] on span "Adsets (3)" at bounding box center [546, 184] width 52 height 14
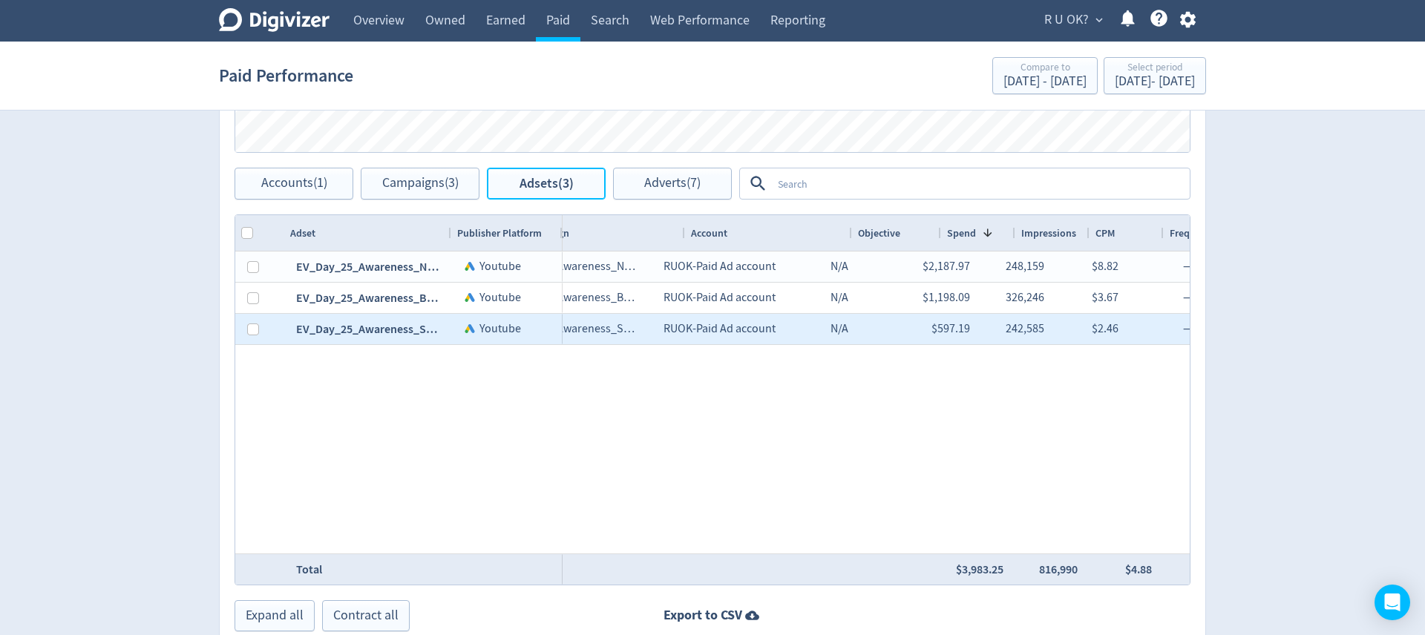
scroll to position [0, 78]
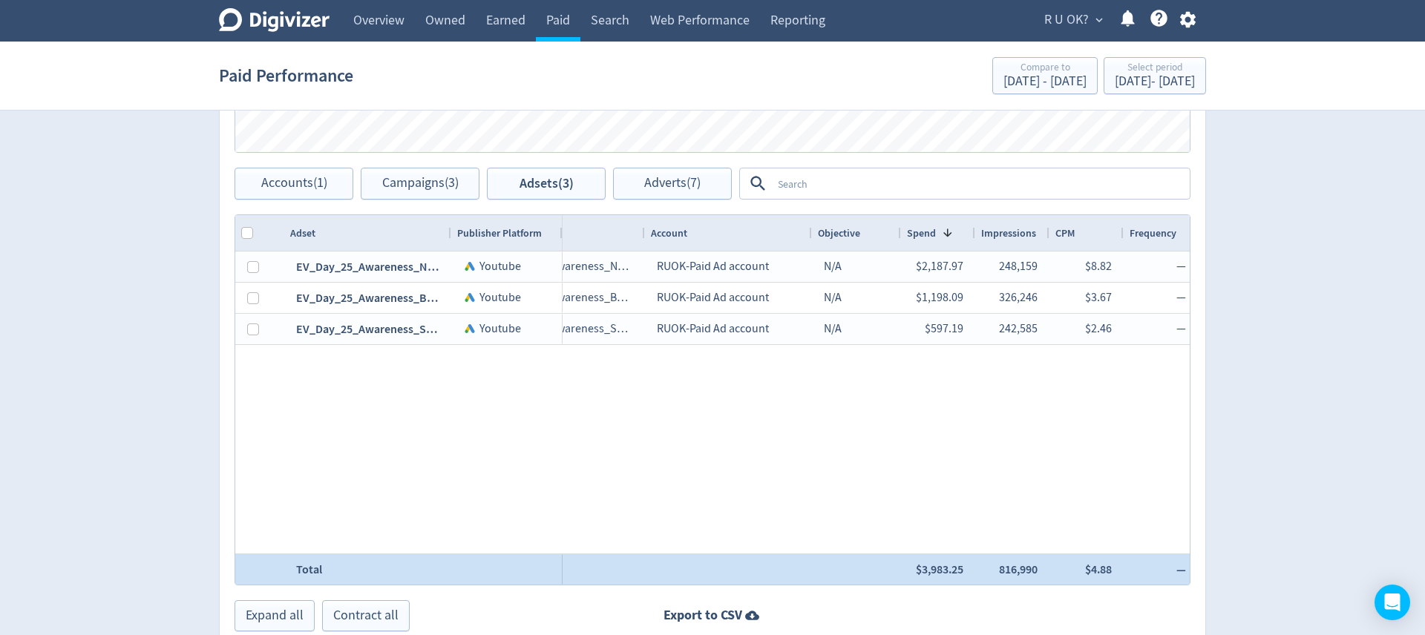
drag, startPoint x: 968, startPoint y: 569, endPoint x: 908, endPoint y: 569, distance: 60.9
click at [908, 569] on div "$3,983.25" at bounding box center [938, 569] width 74 height 30
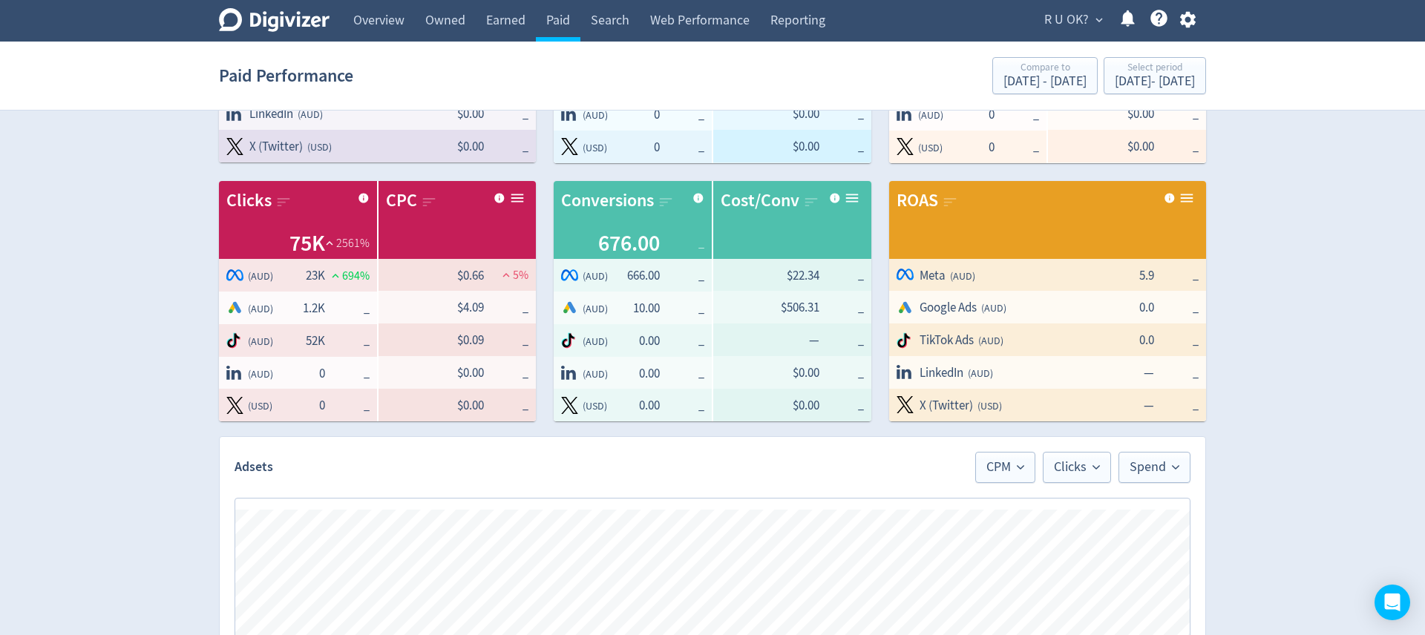
scroll to position [186, 0]
